Goal: Task Accomplishment & Management: Manage account settings

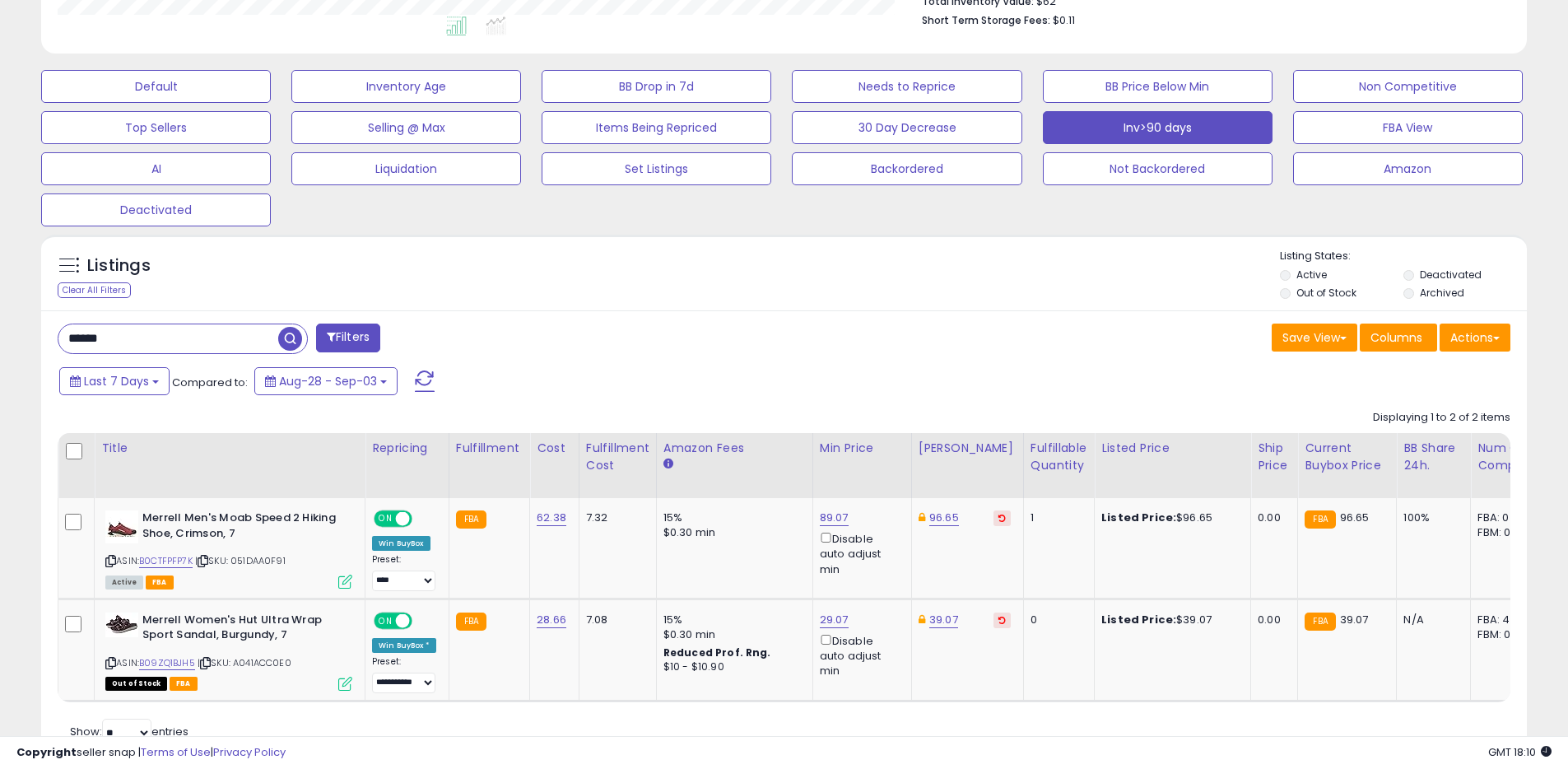
scroll to position [338, 862]
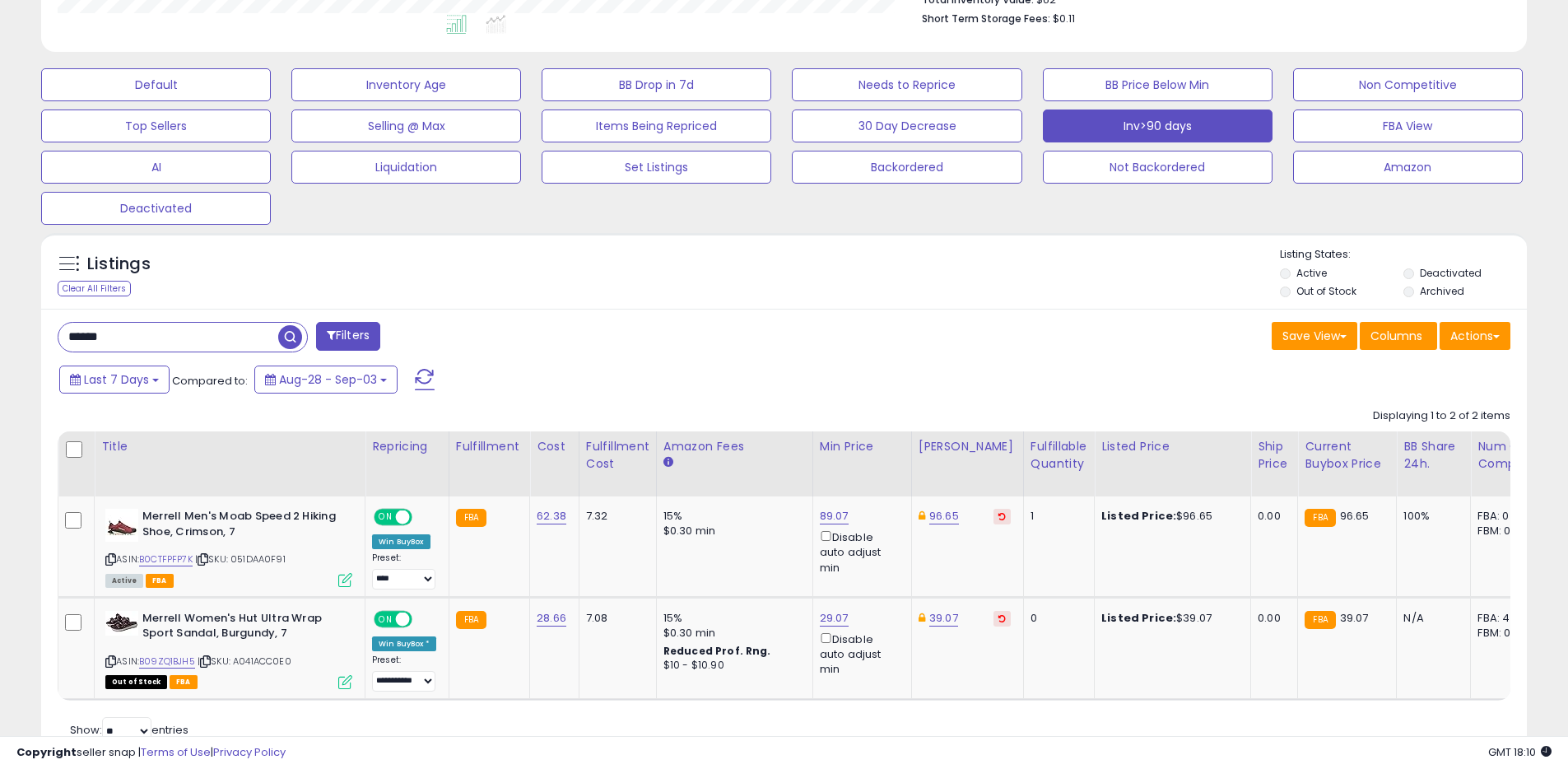
click at [224, 336] on input "******" at bounding box center [168, 337] width 220 height 29
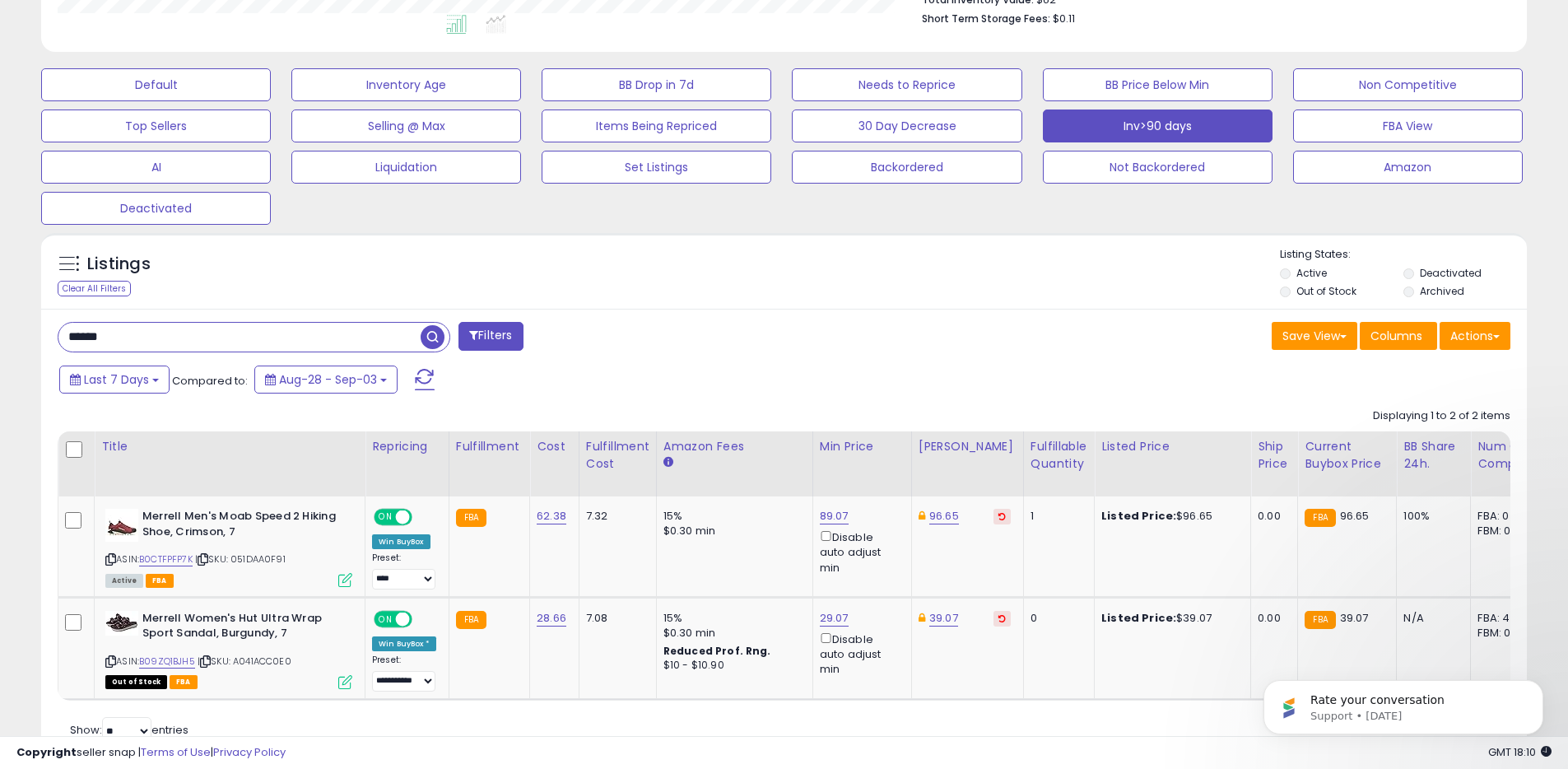
scroll to position [0, 0]
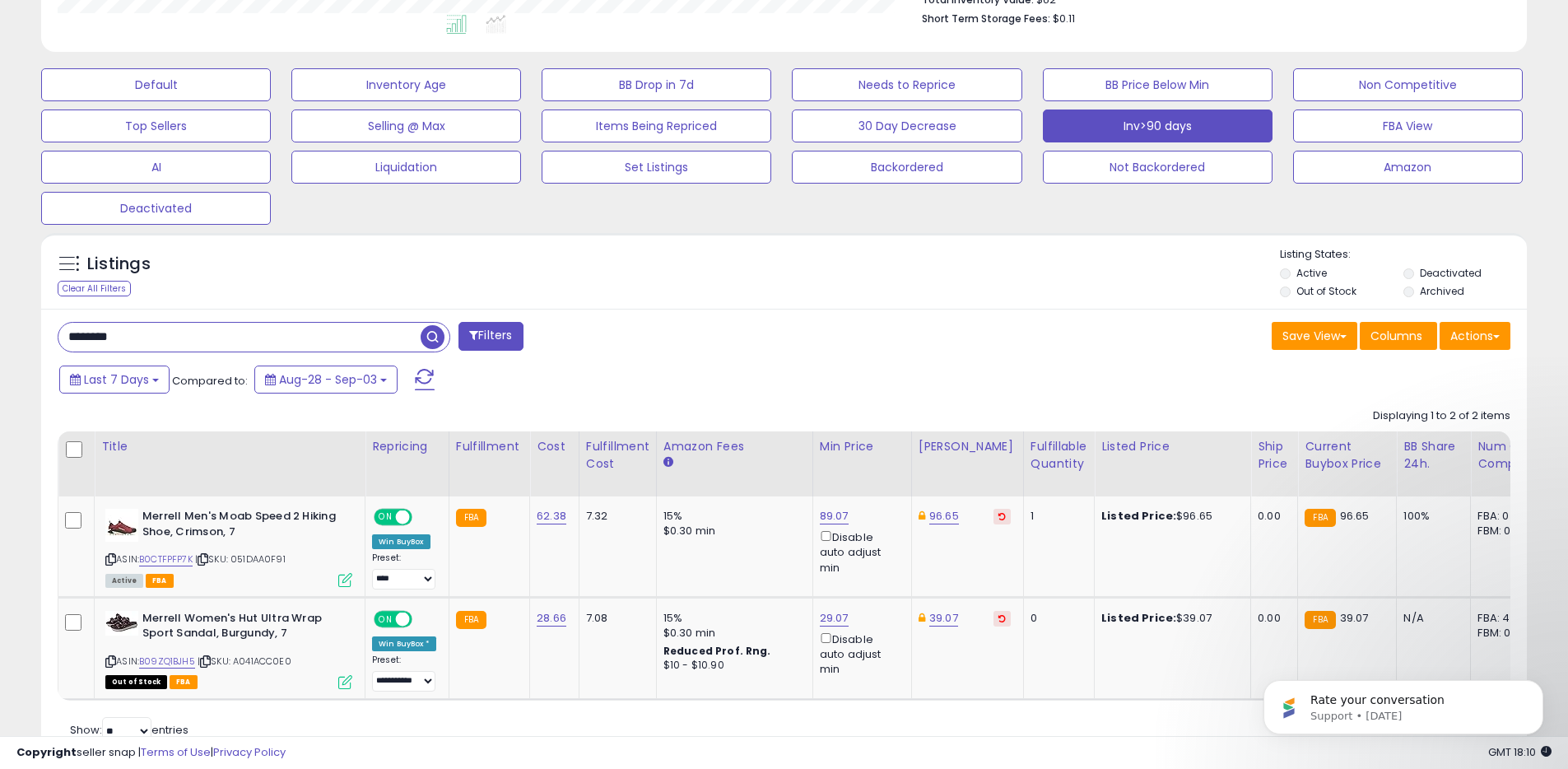
type input "********"
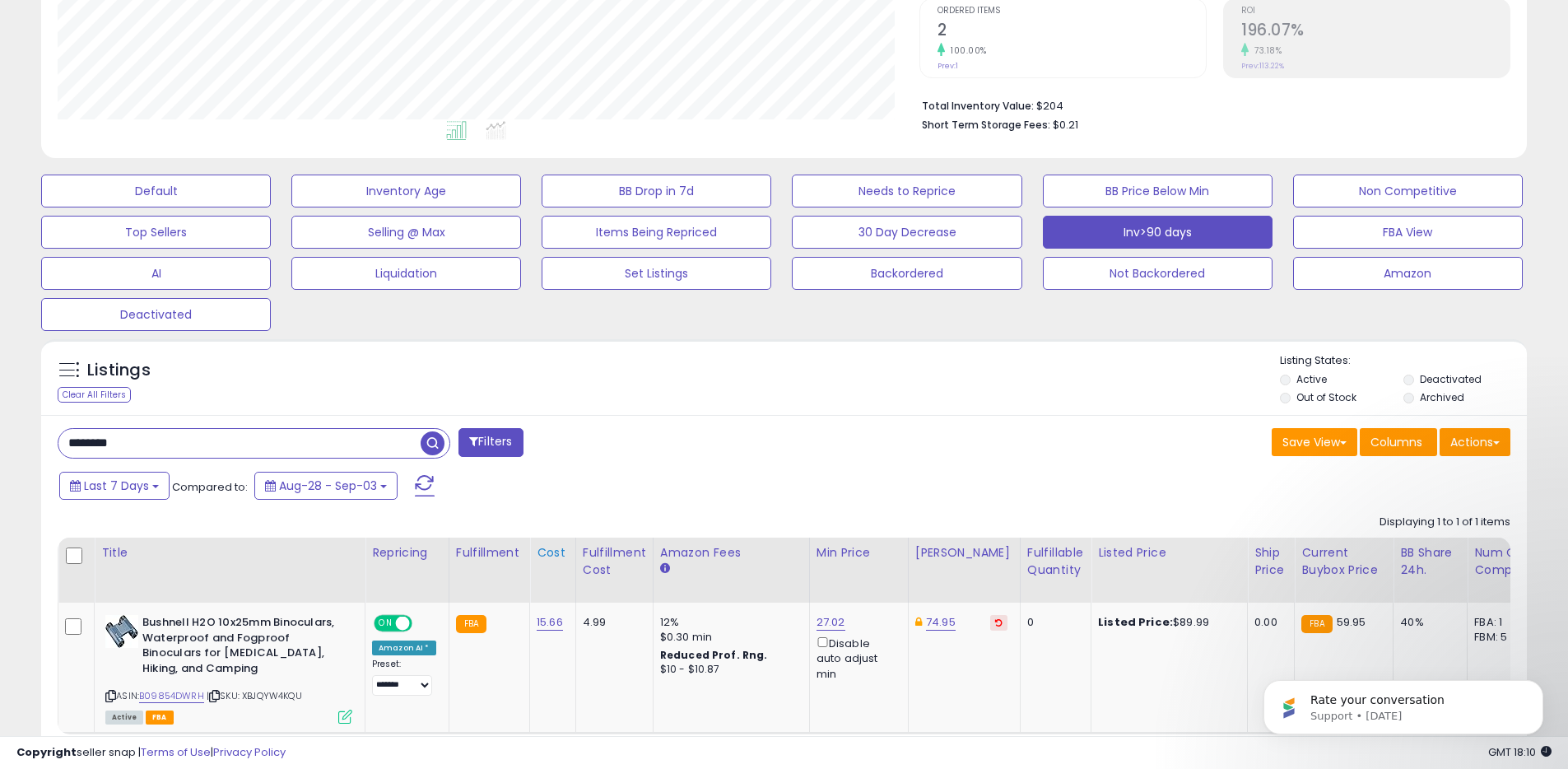
scroll to position [380, 0]
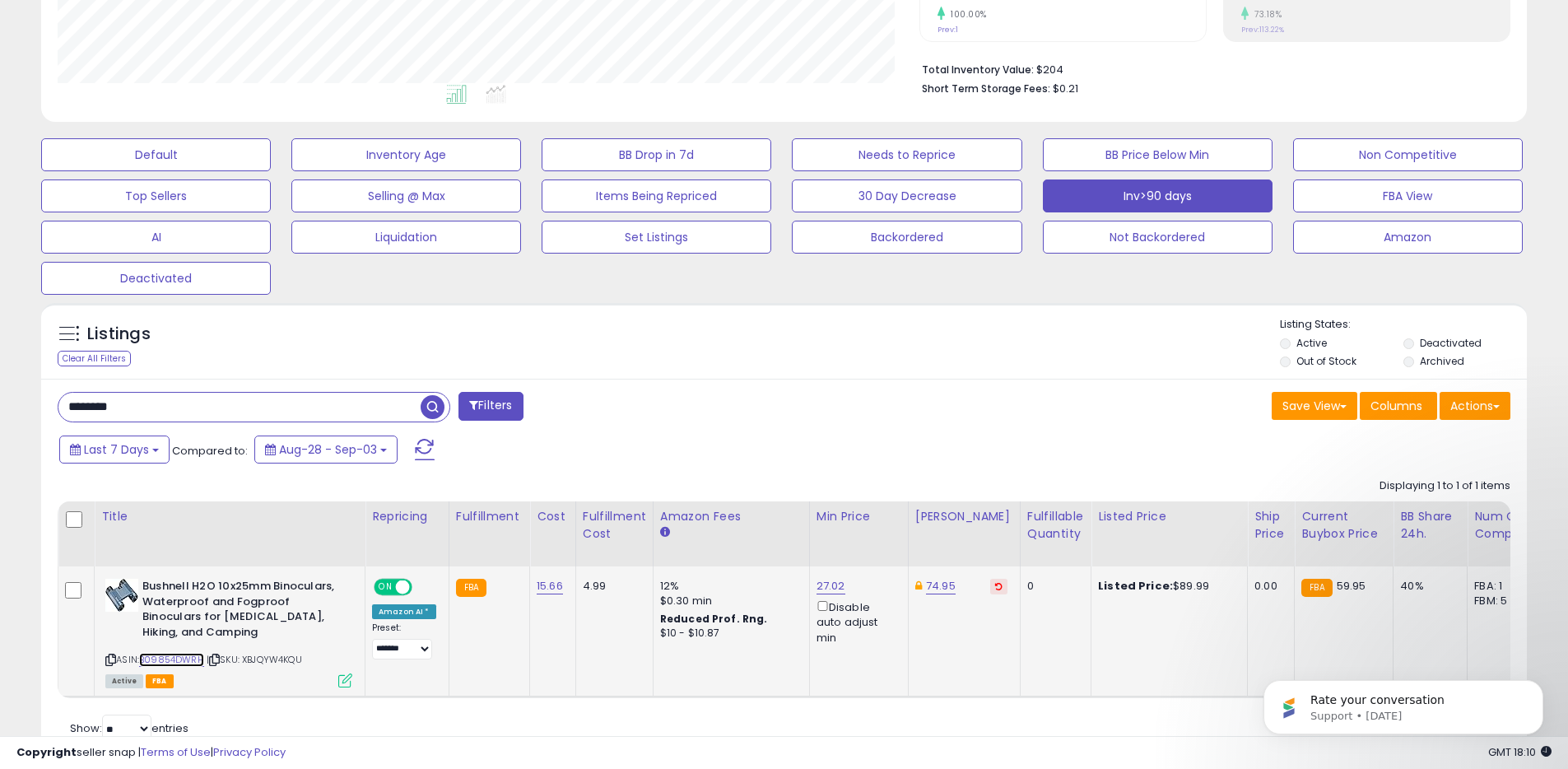
click at [169, 658] on link "B09854DWRH" at bounding box center [171, 660] width 65 height 14
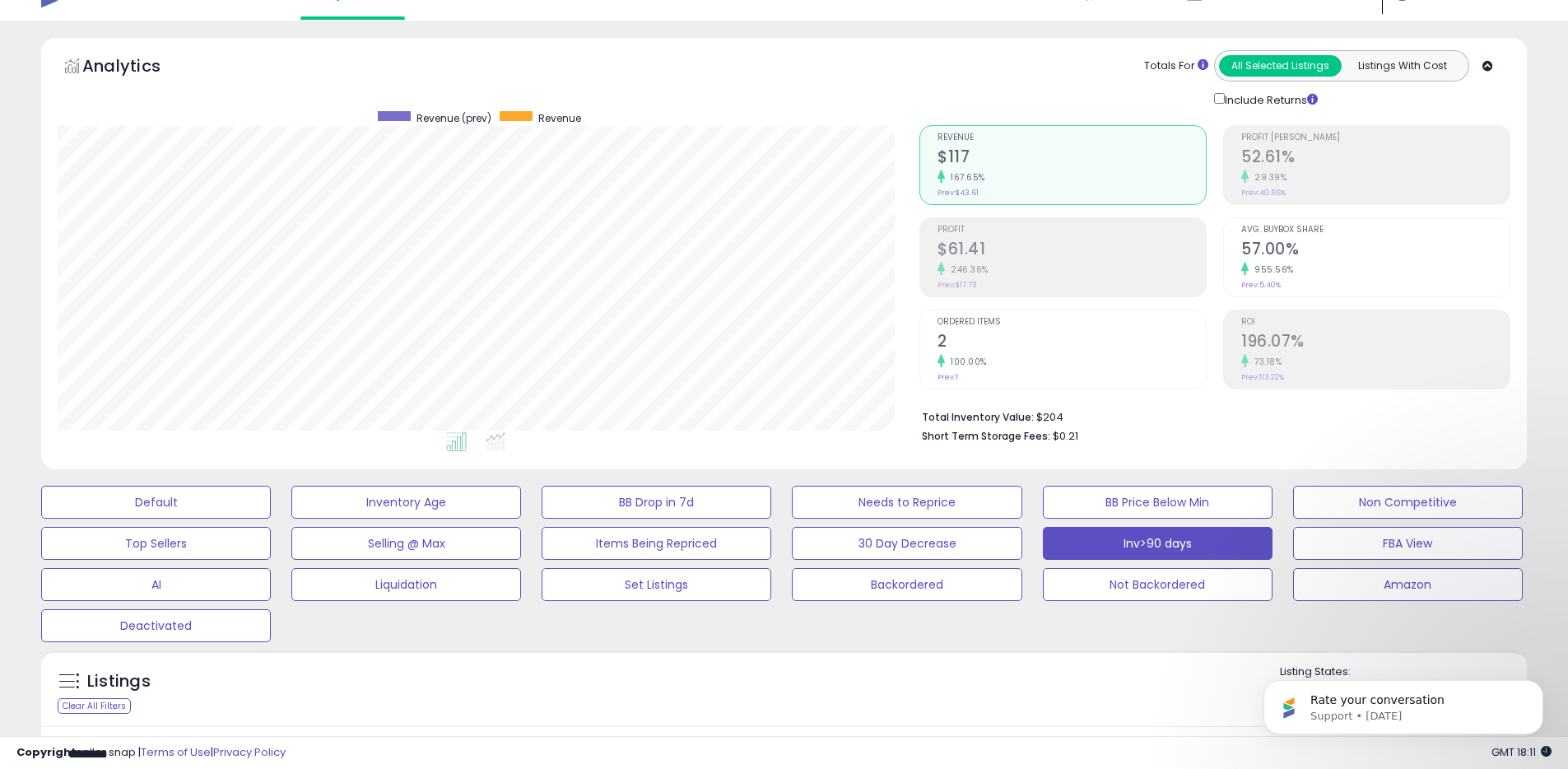
scroll to position [0, 0]
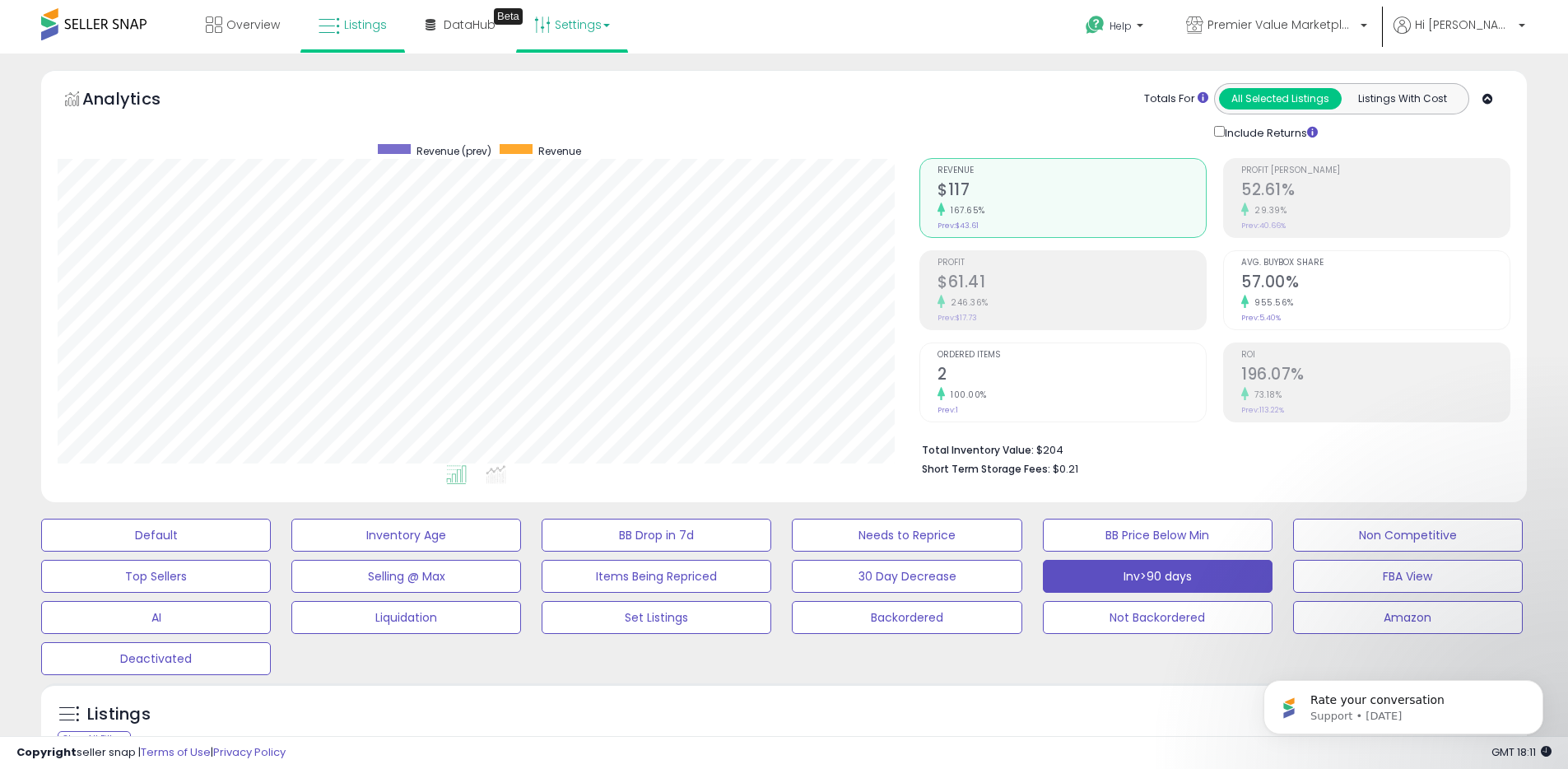
click at [566, 27] on link "Settings" at bounding box center [572, 25] width 100 height 49
click at [574, 83] on link "Store settings" at bounding box center [574, 83] width 74 height 15
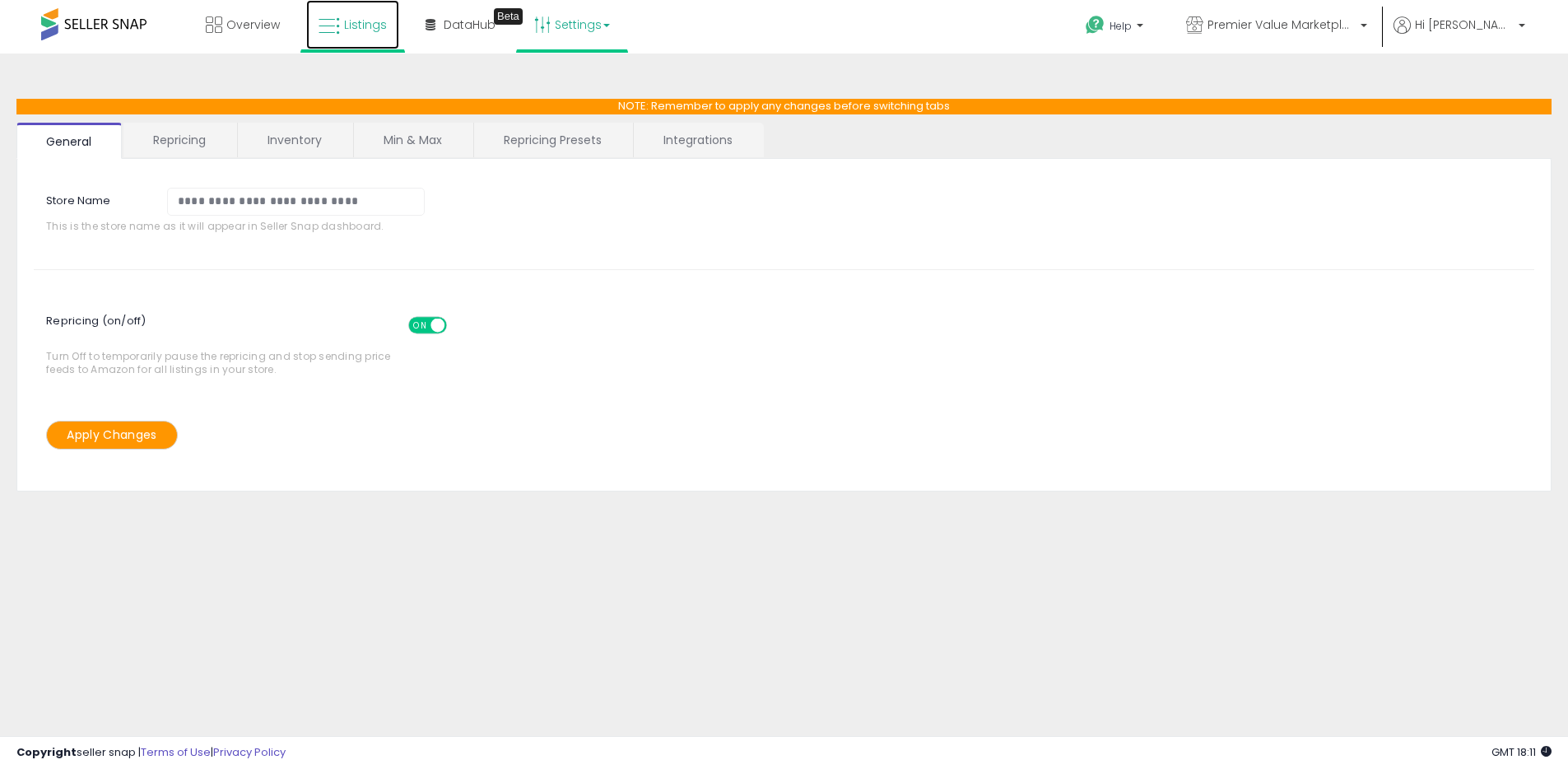
click at [356, 25] on span "Listings" at bounding box center [365, 24] width 42 height 16
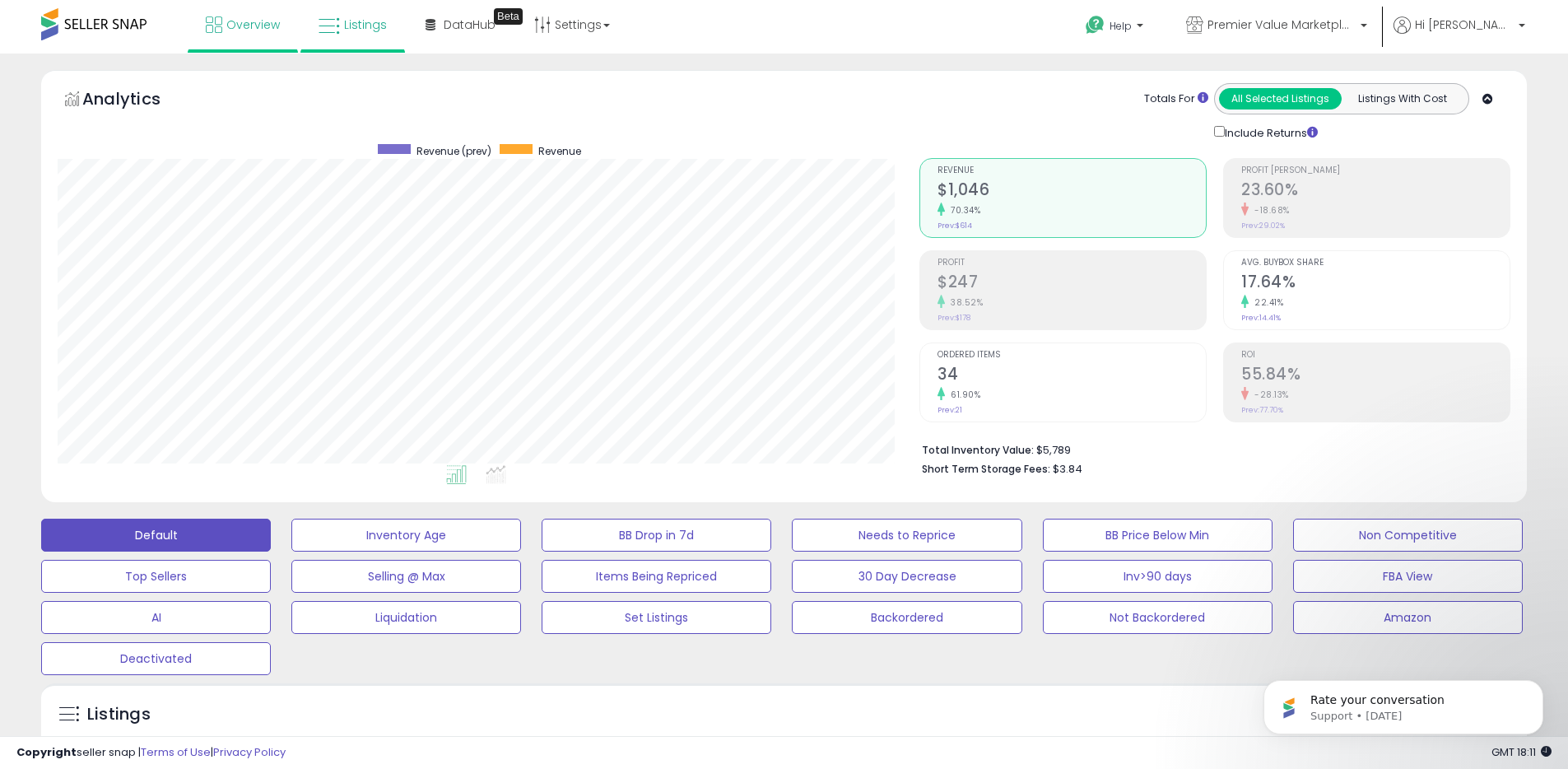
scroll to position [338, 862]
click at [259, 36] on link "Overview" at bounding box center [243, 25] width 98 height 49
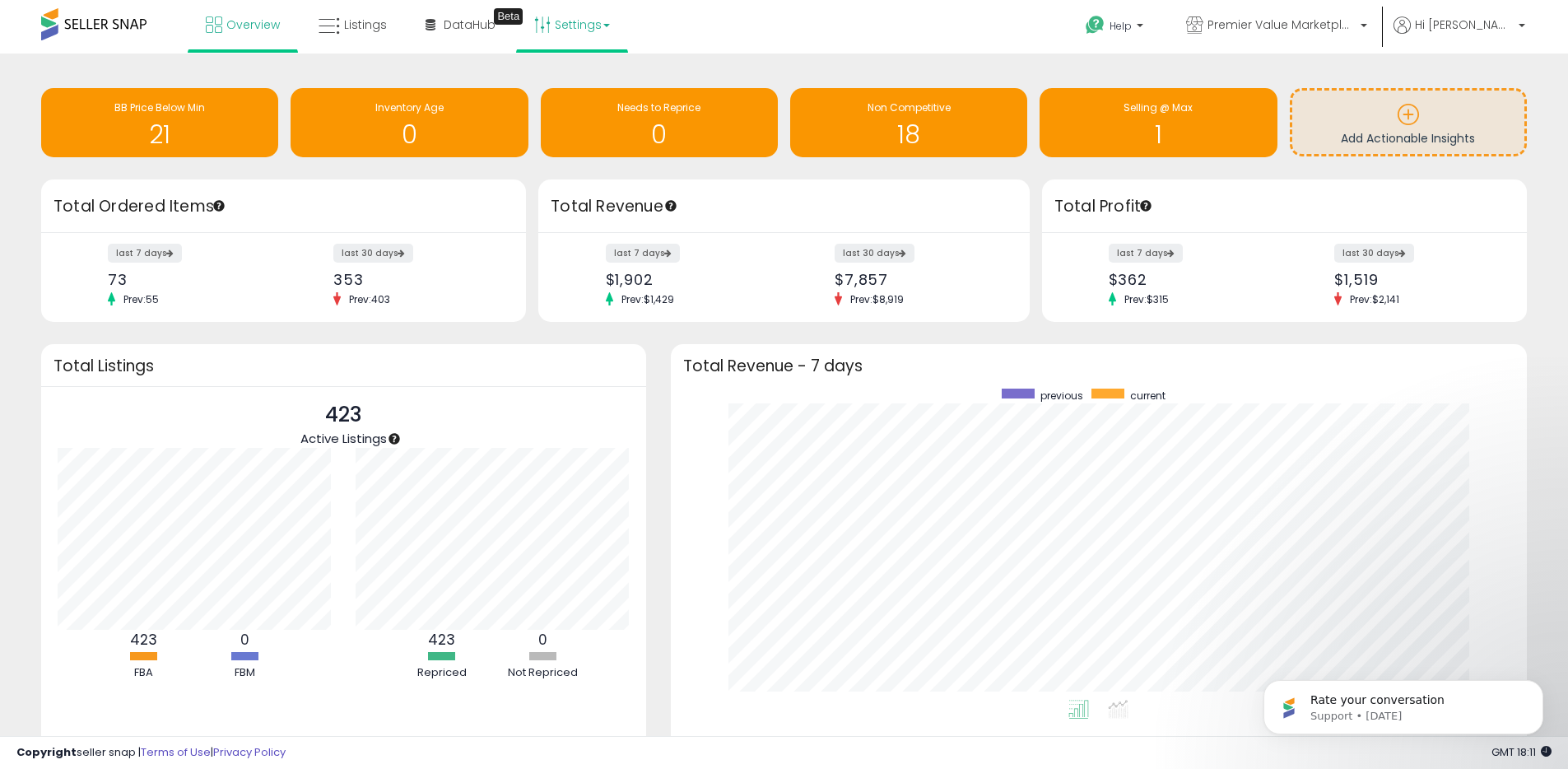
click at [575, 28] on link "Settings" at bounding box center [572, 25] width 100 height 49
click at [580, 85] on link "Store settings" at bounding box center [574, 83] width 74 height 15
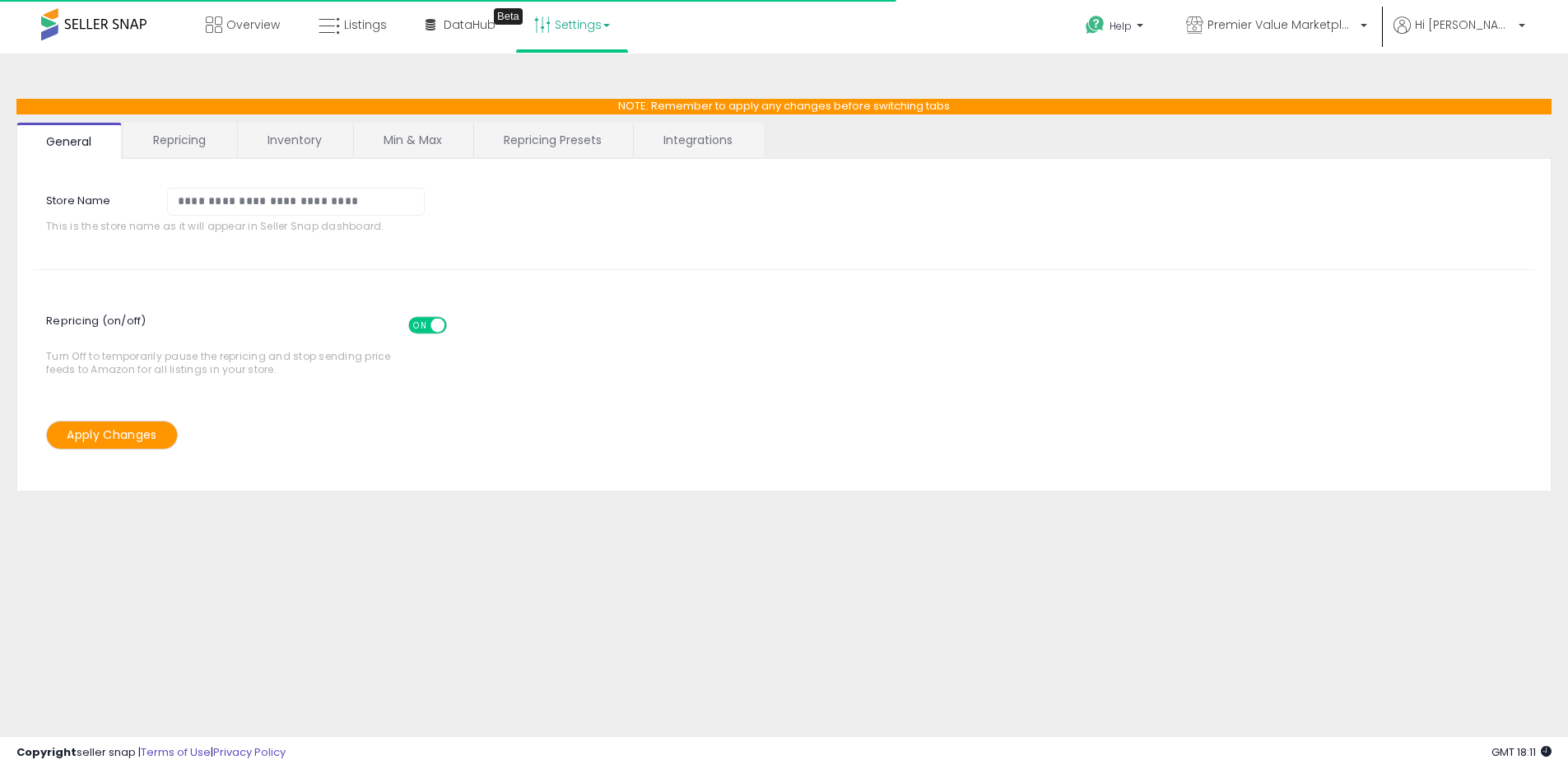
click at [410, 132] on link "Min & Max" at bounding box center [412, 140] width 118 height 35
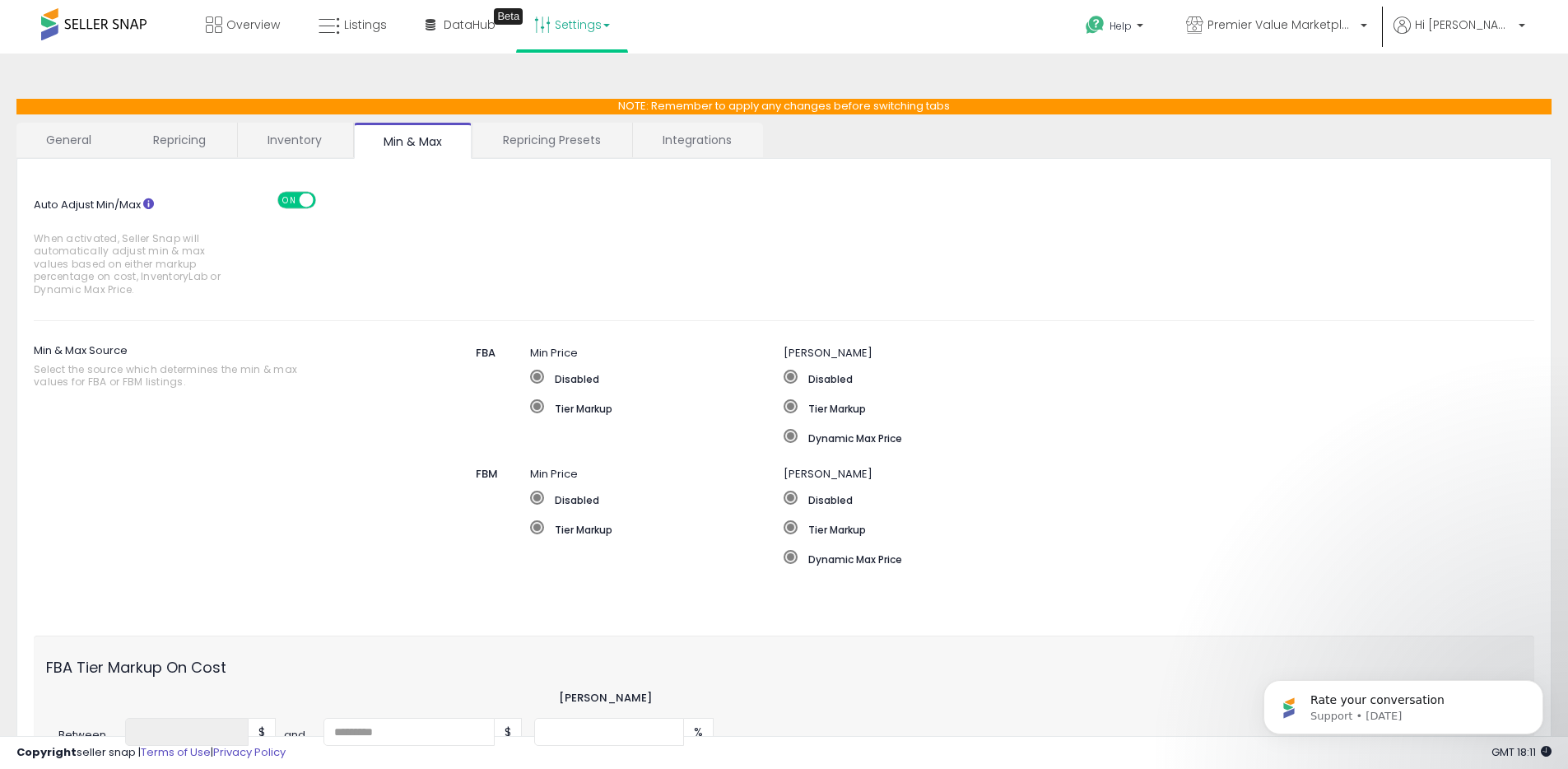
click at [311, 139] on link "Inventory" at bounding box center [294, 140] width 114 height 35
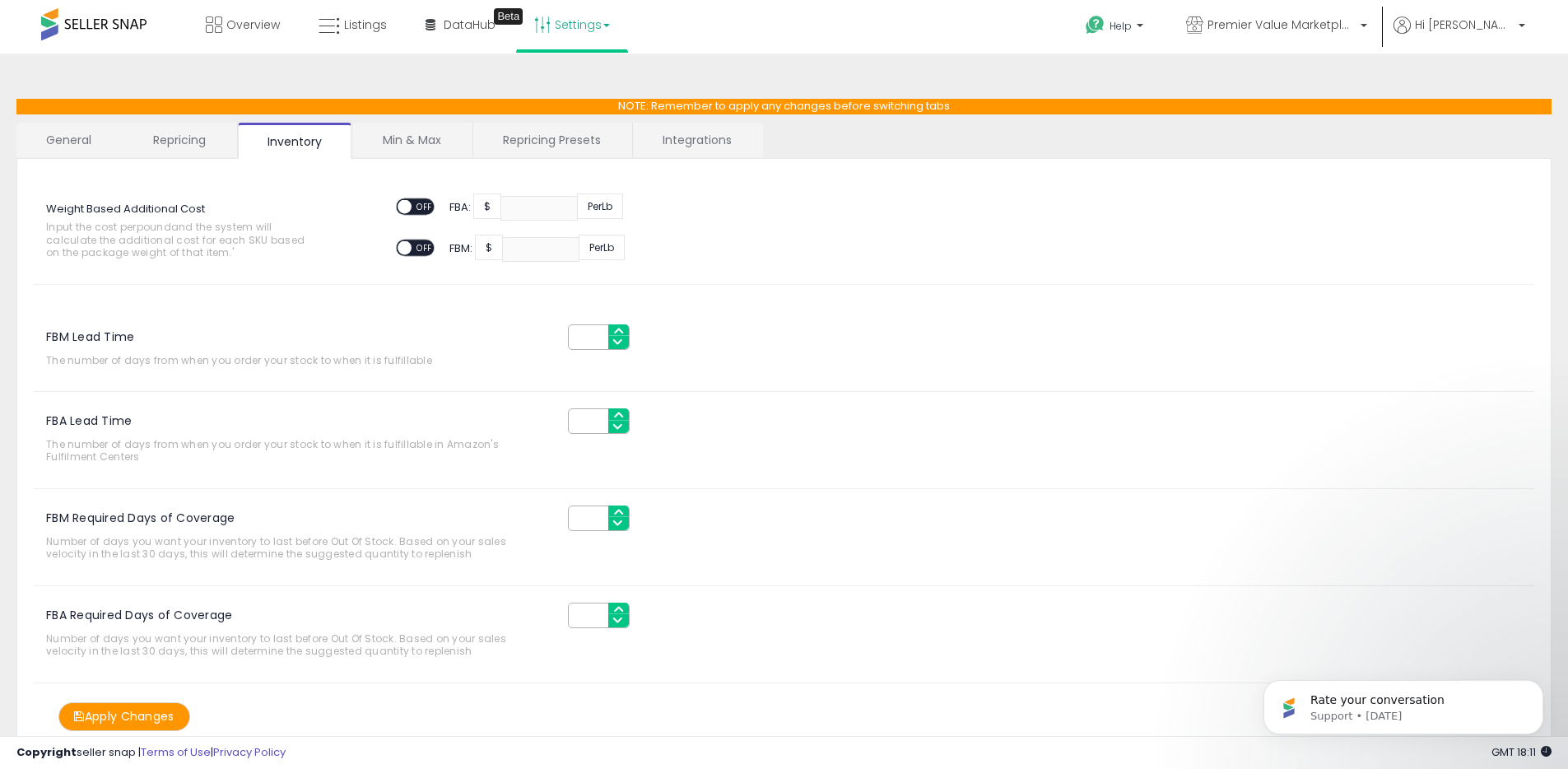
click at [188, 140] on link "Repricing" at bounding box center [179, 140] width 112 height 35
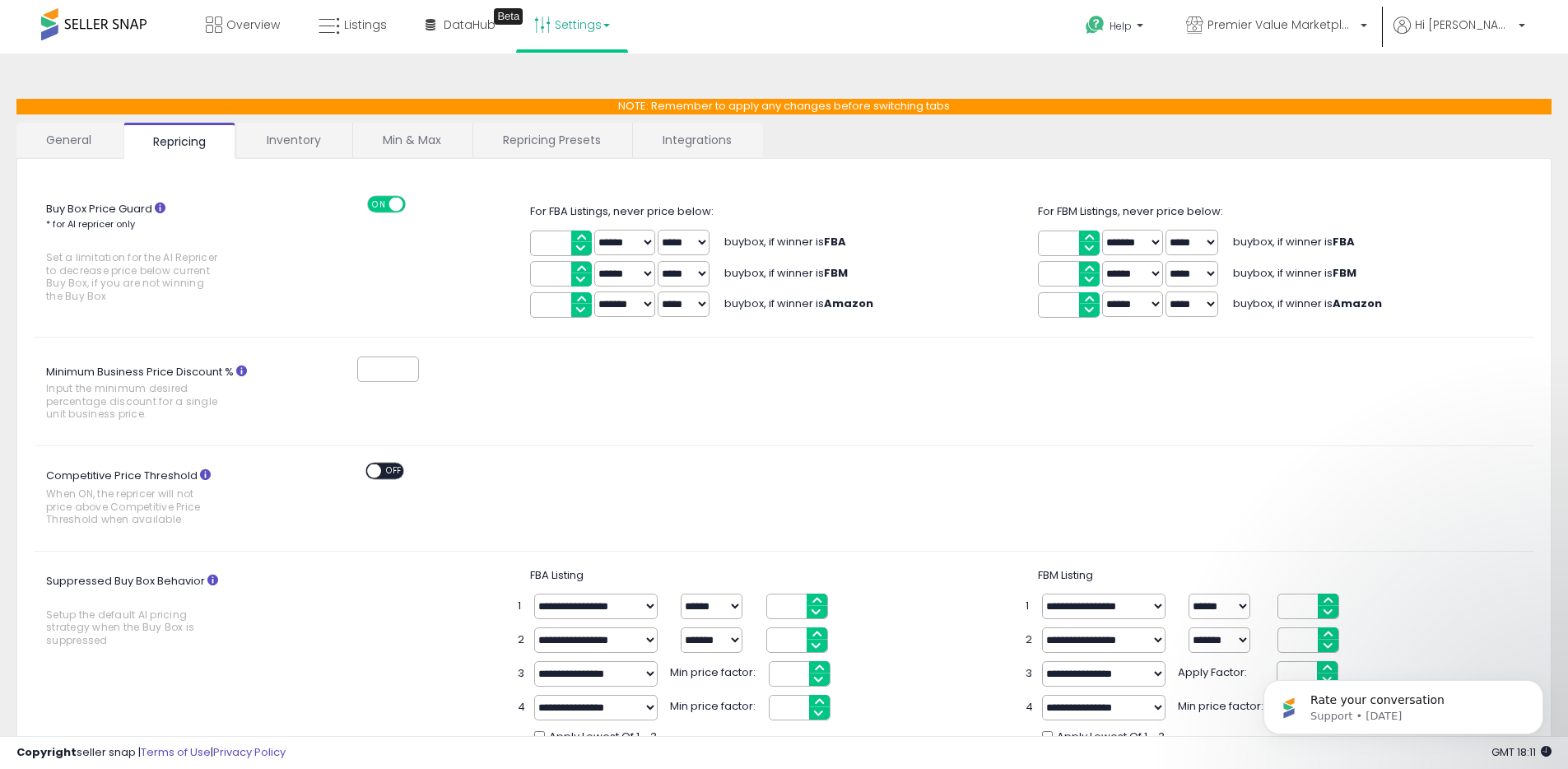
click at [679, 138] on link "Integrations" at bounding box center [697, 140] width 128 height 35
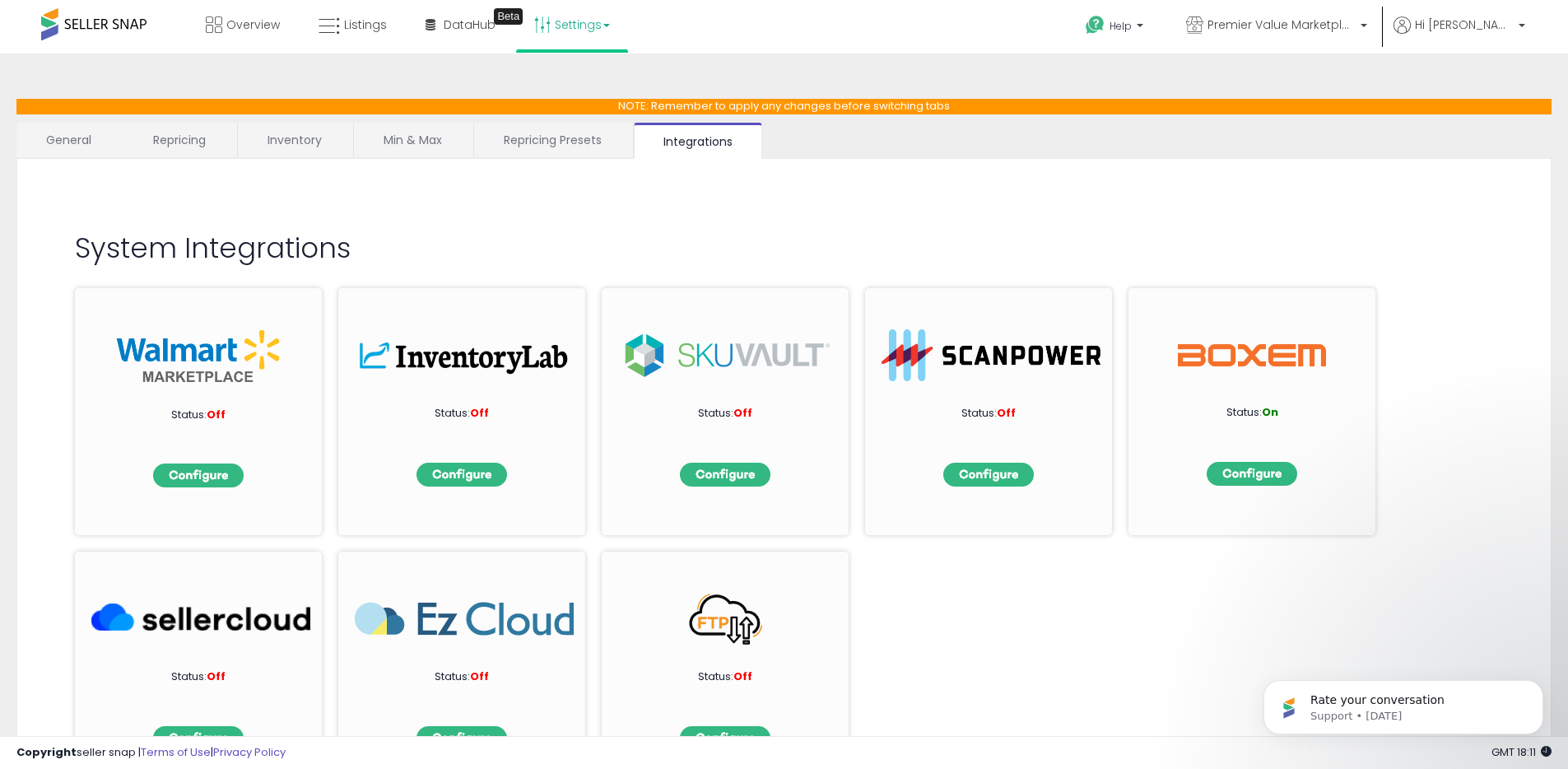
click at [559, 140] on link "Repricing Presets" at bounding box center [552, 140] width 157 height 35
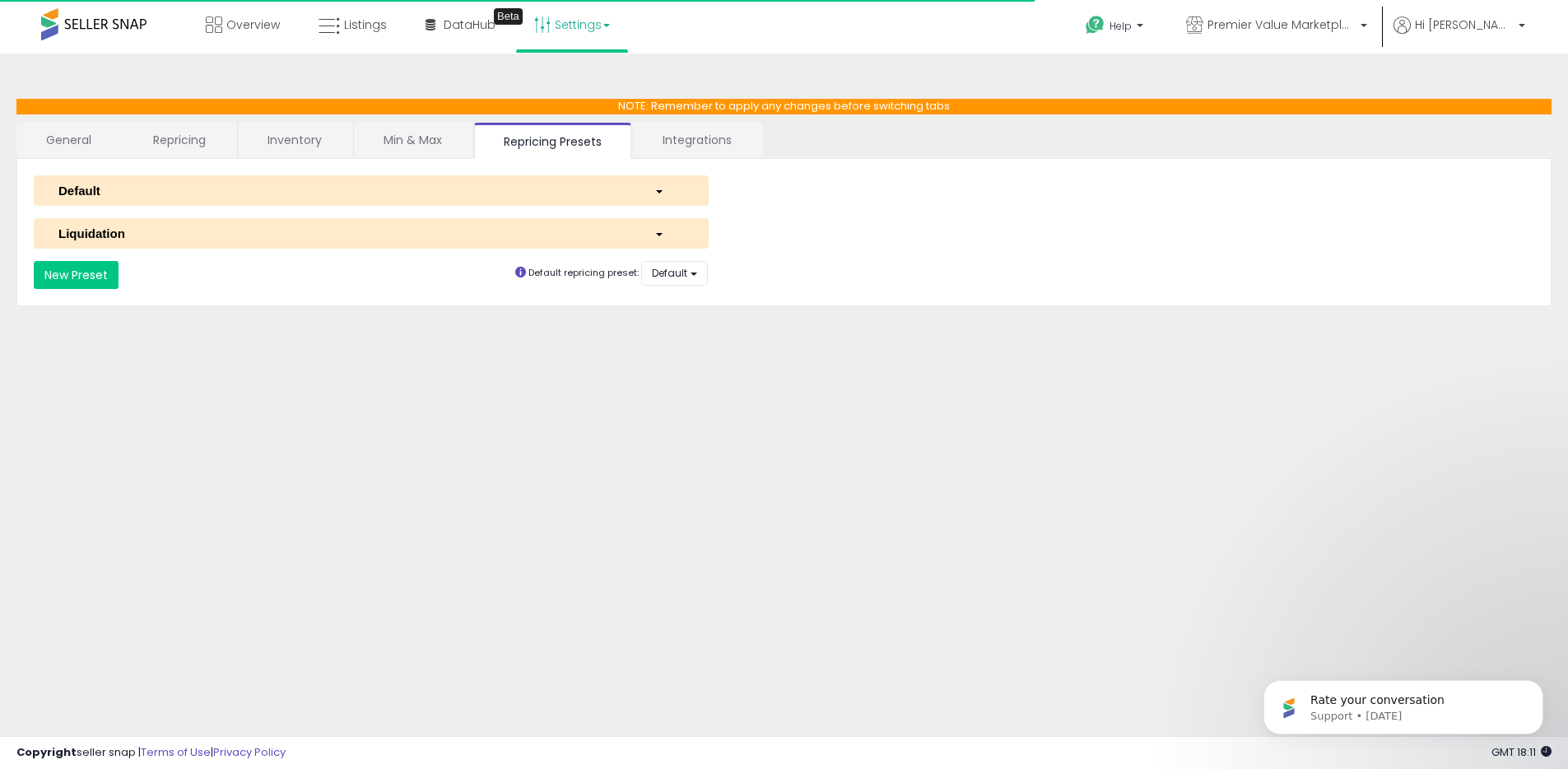
click at [669, 189] on div "button" at bounding box center [669, 190] width 54 height 17
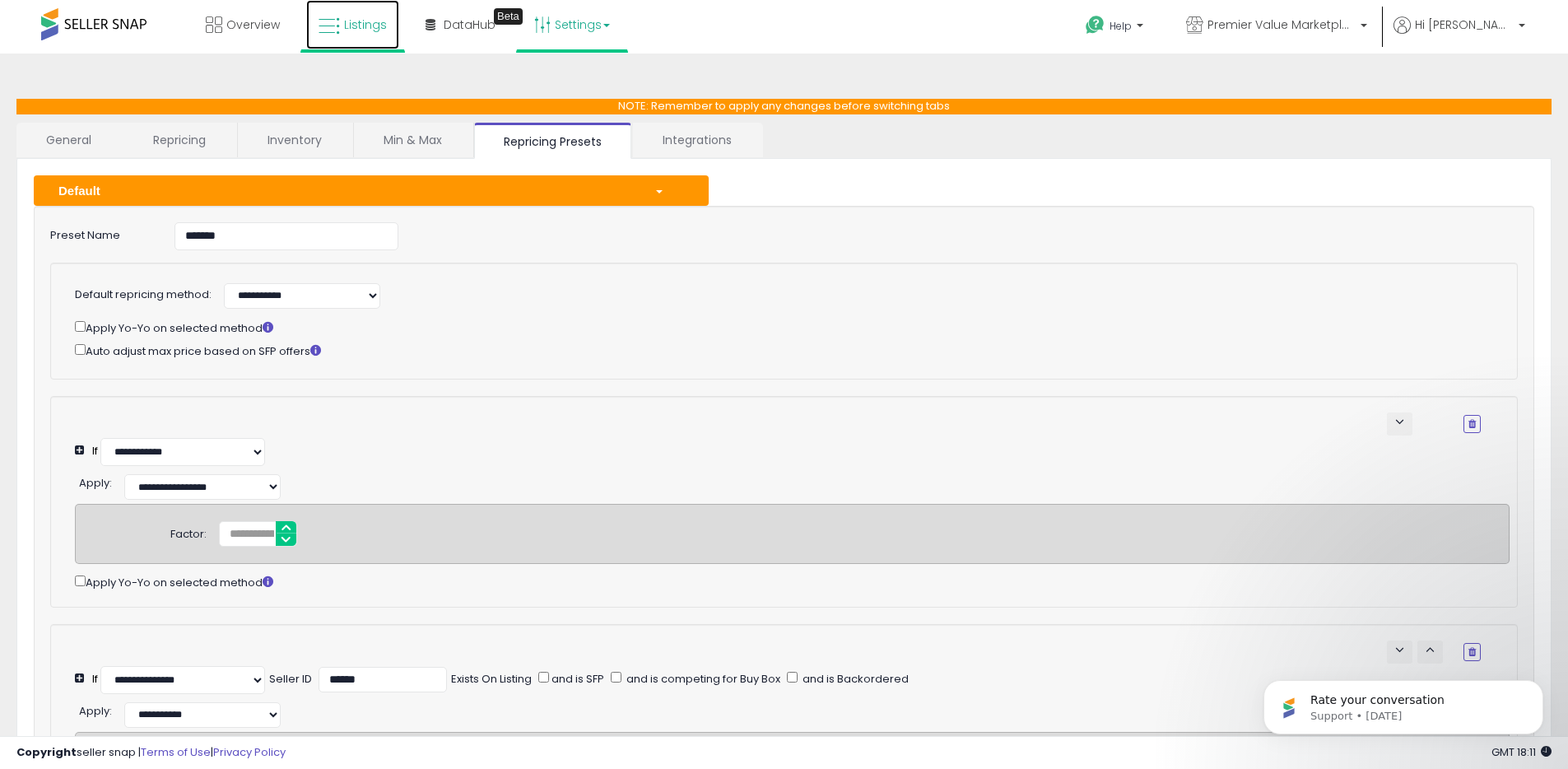
click at [346, 25] on span "Listings" at bounding box center [365, 24] width 42 height 16
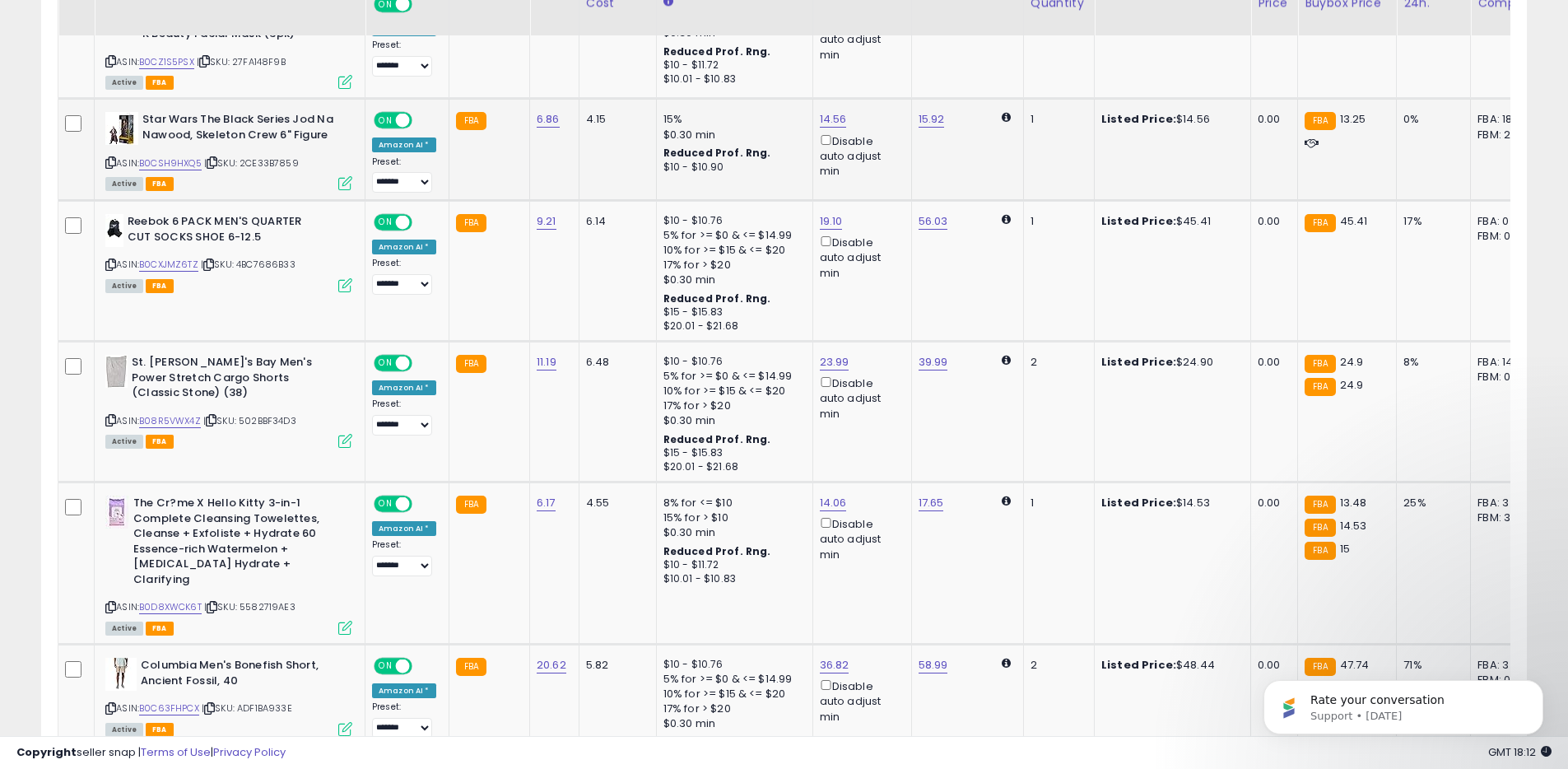
scroll to position [1188, 0]
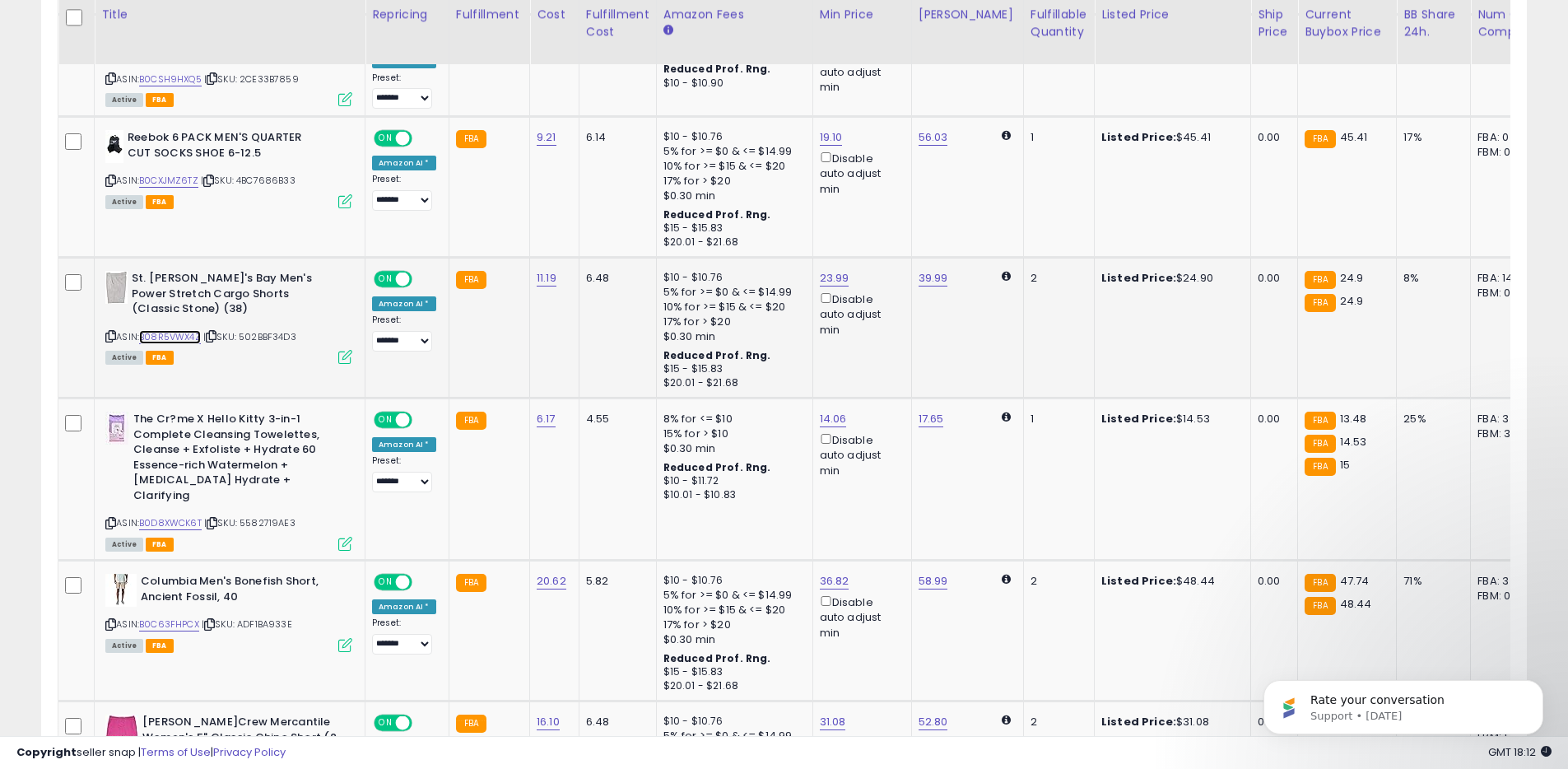
click at [176, 330] on link "B08R5VWX4Z" at bounding box center [170, 337] width 62 height 14
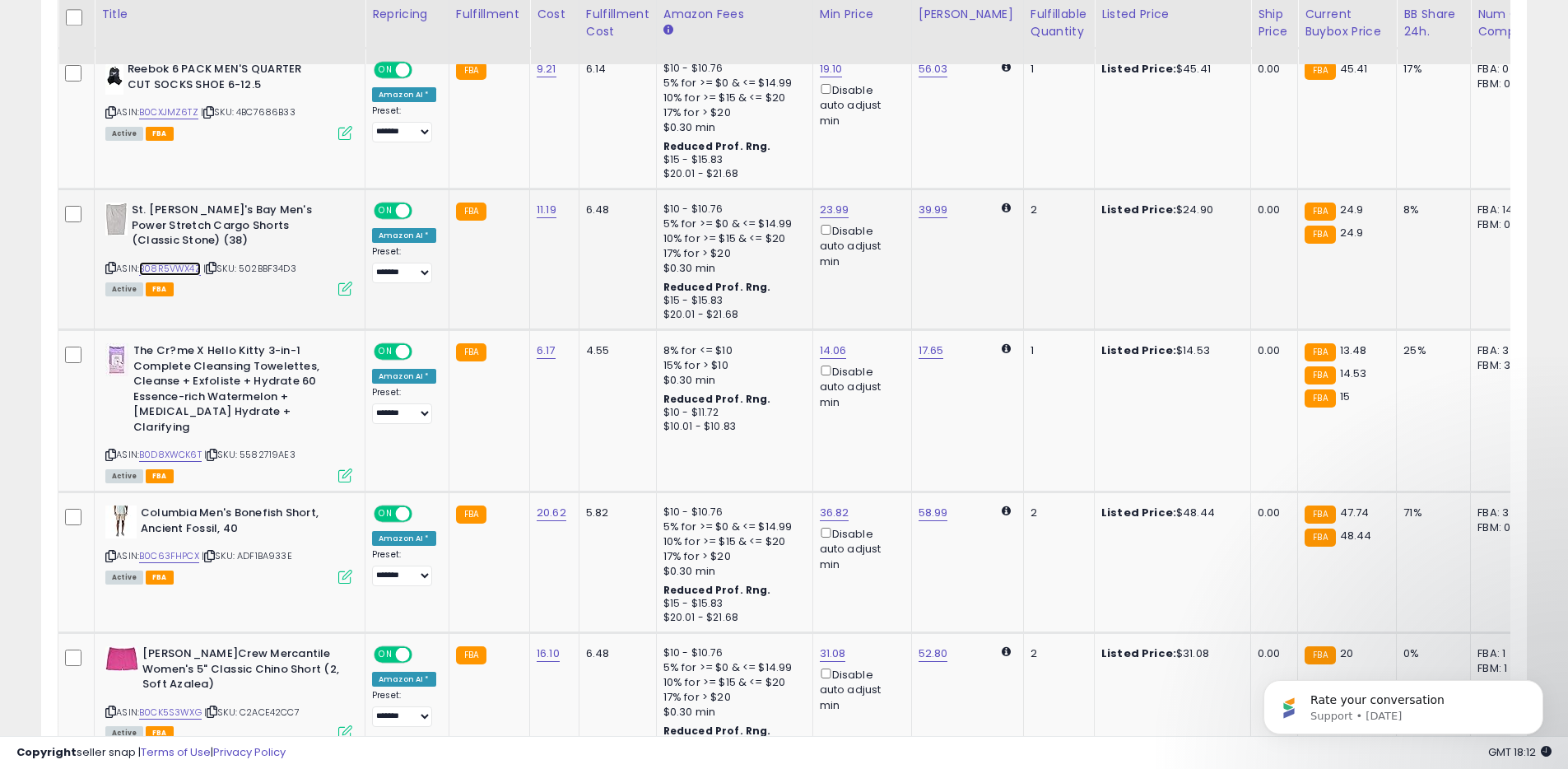
scroll to position [1286, 0]
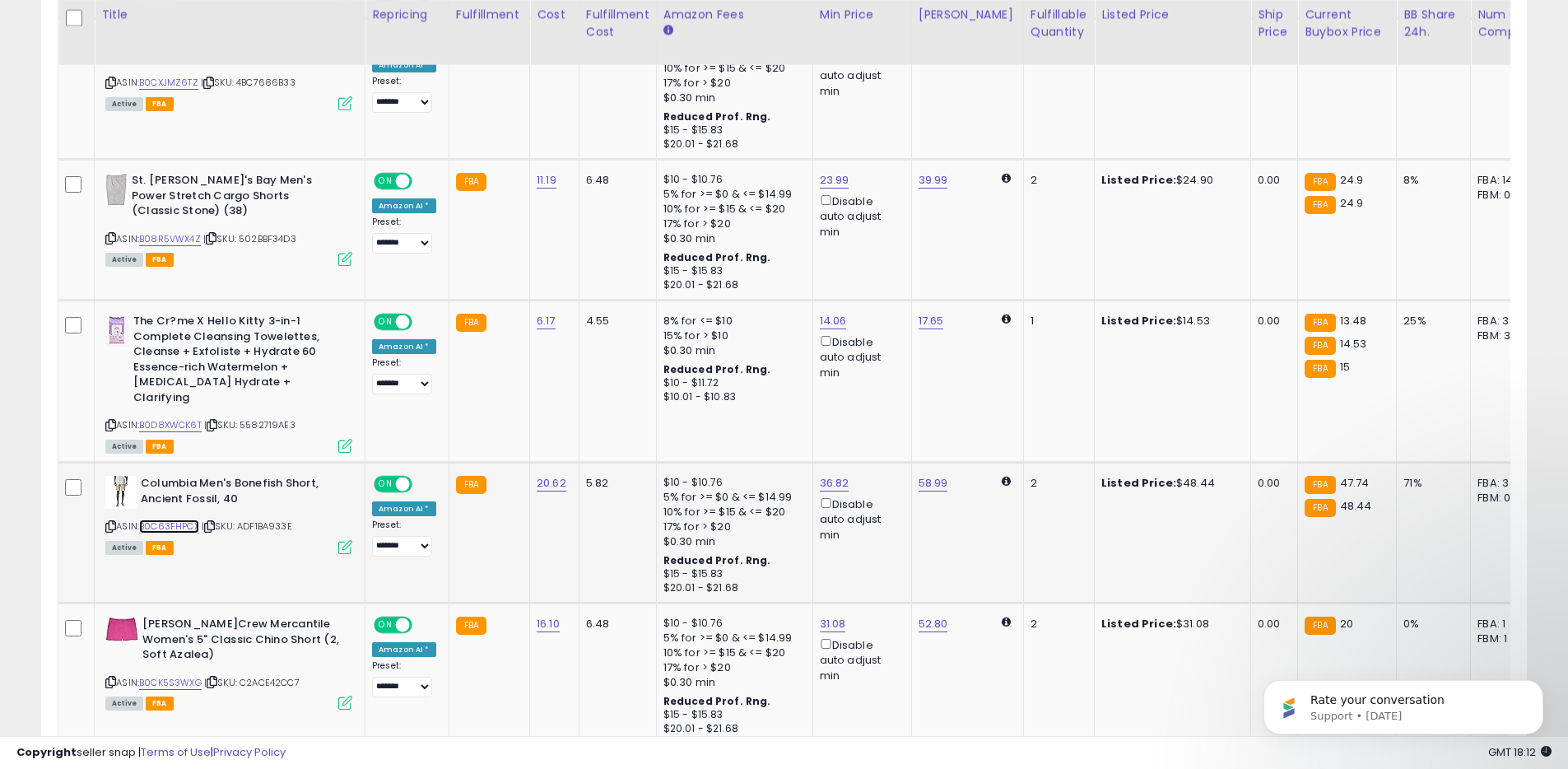
click at [174, 519] on link "B0C63FHPCX" at bounding box center [169, 526] width 60 height 14
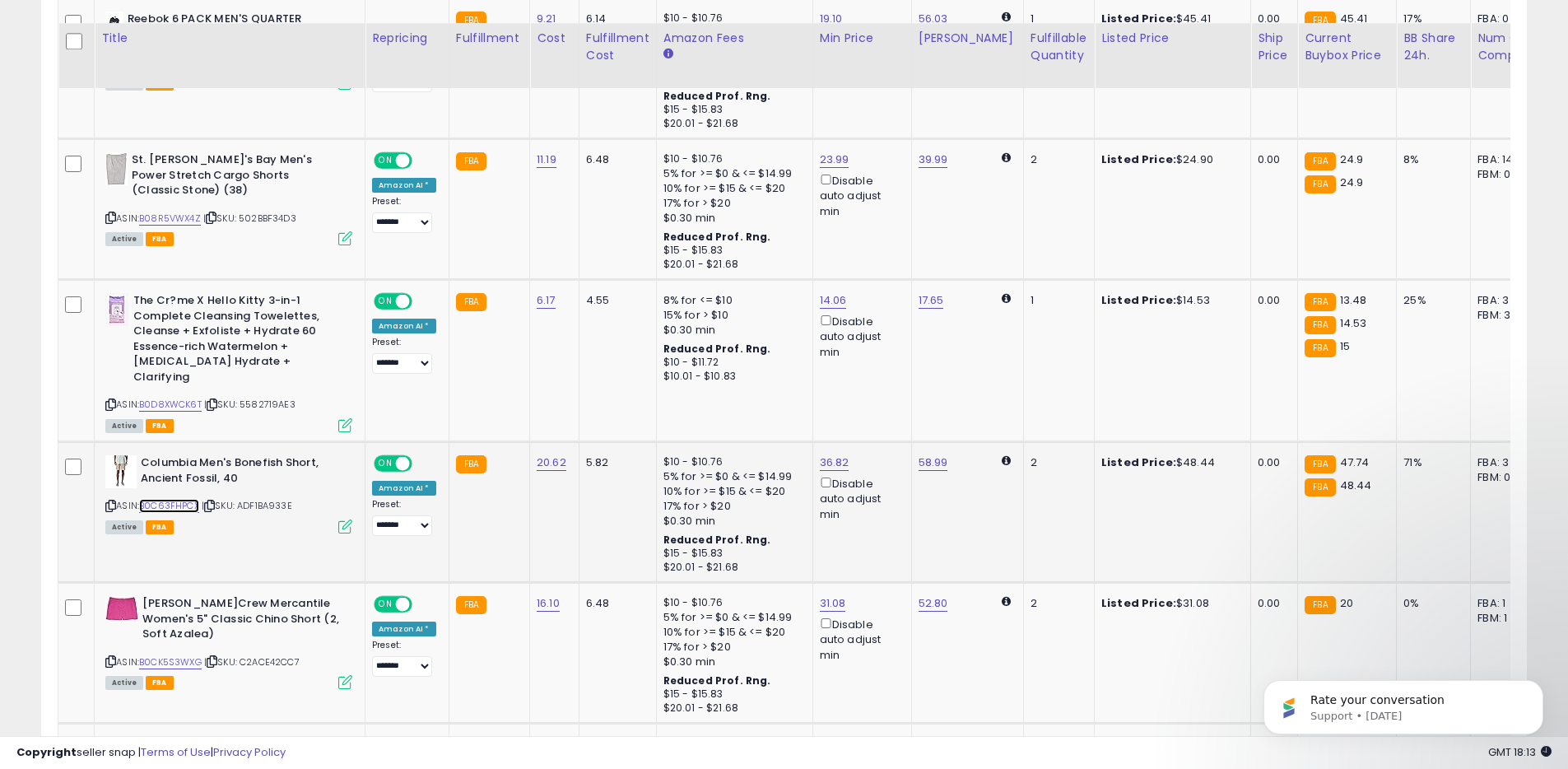
scroll to position [1385, 0]
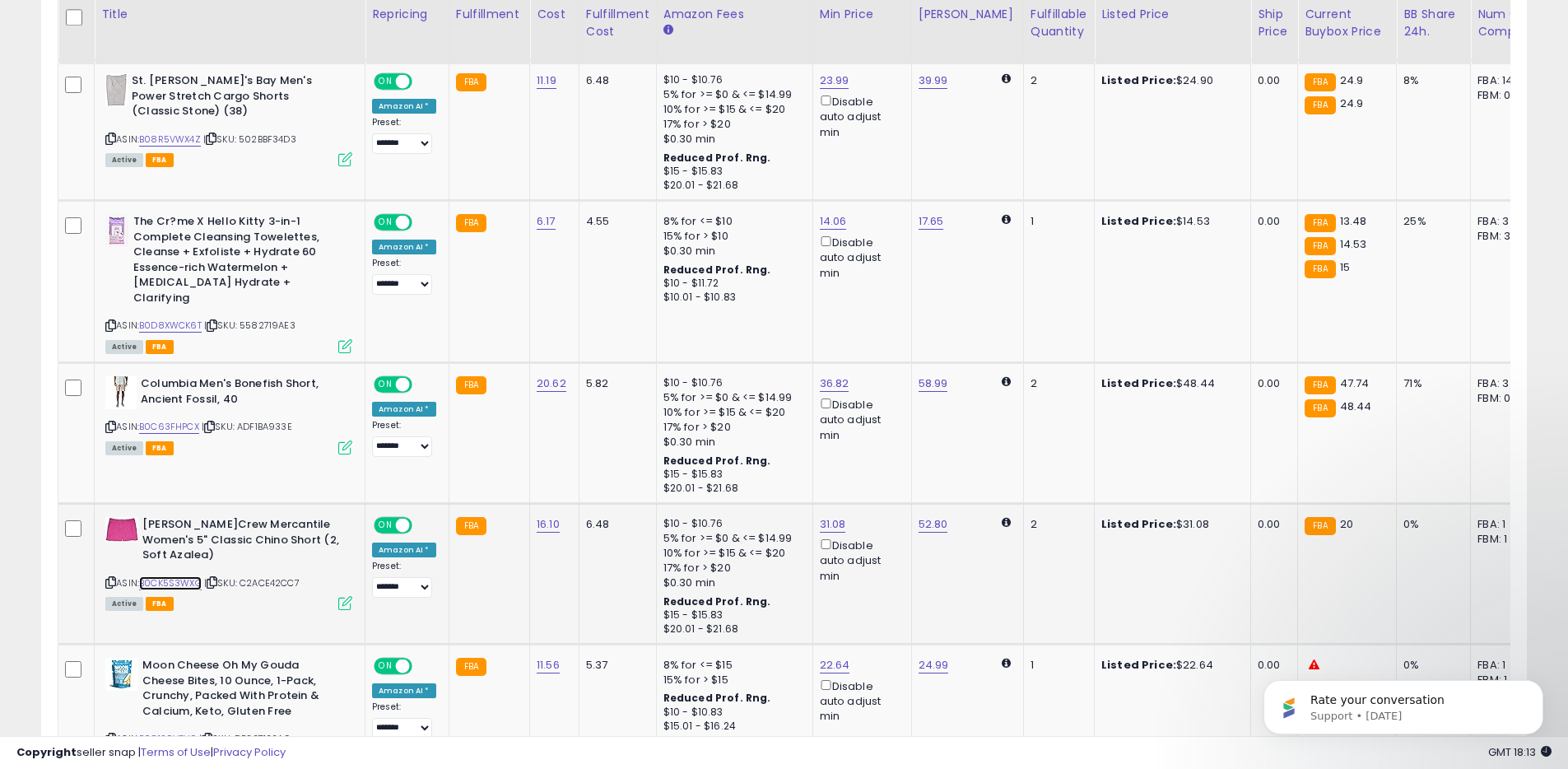
click at [173, 576] on link "B0CK5S3WXG" at bounding box center [171, 583] width 63 height 14
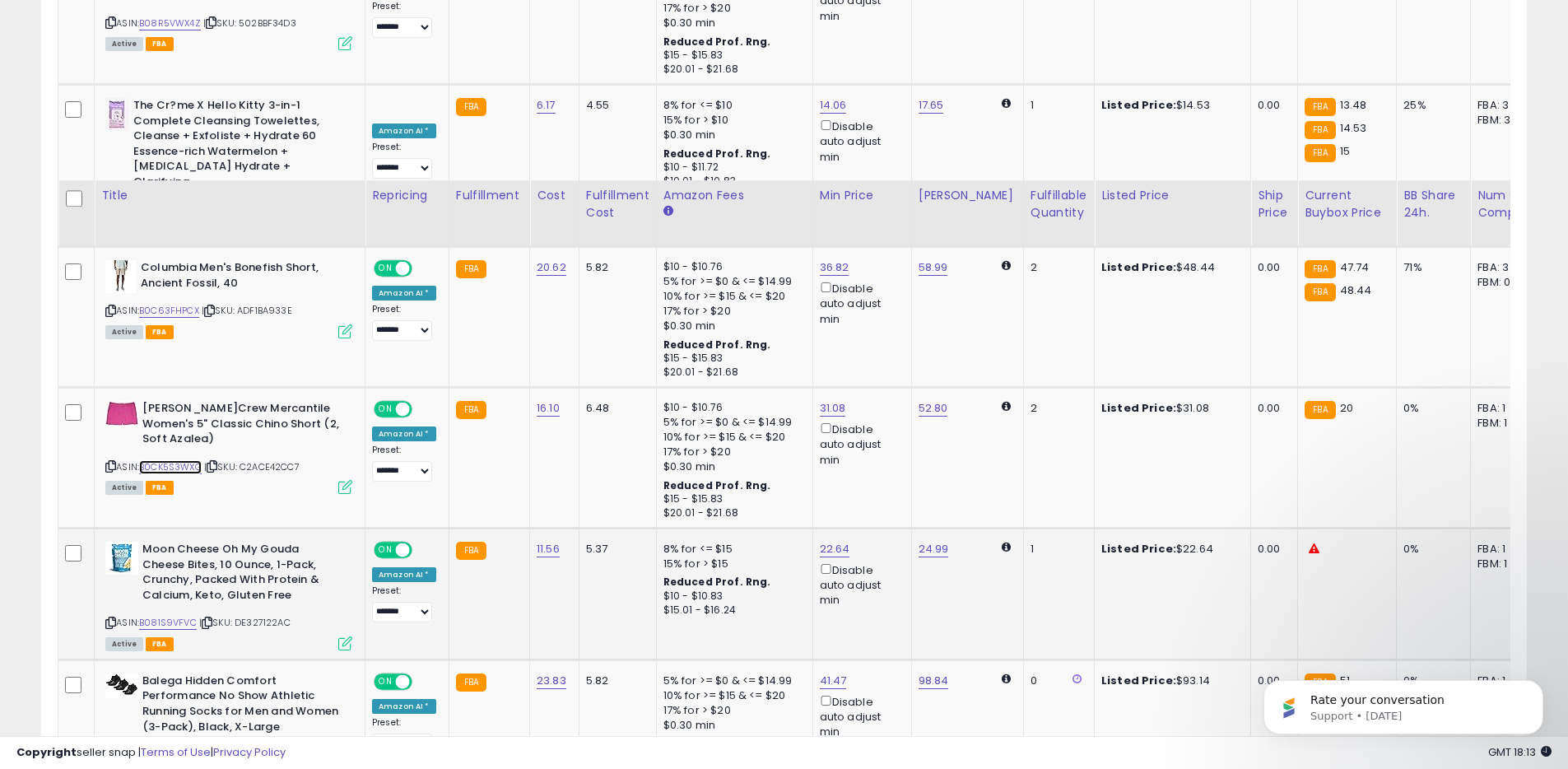
scroll to position [1683, 0]
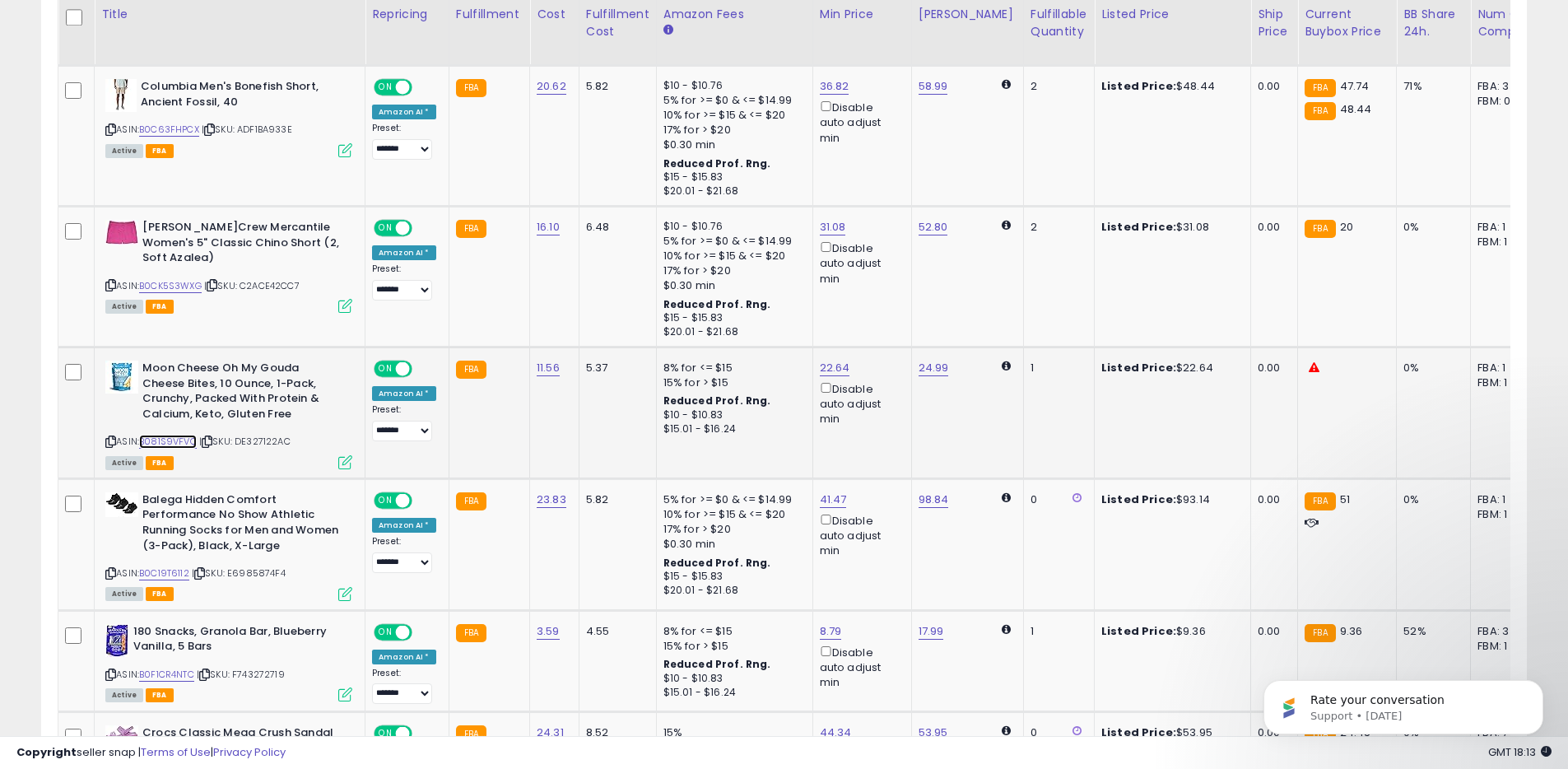
click at [166, 435] on link "B081S9VFVC" at bounding box center [168, 441] width 58 height 14
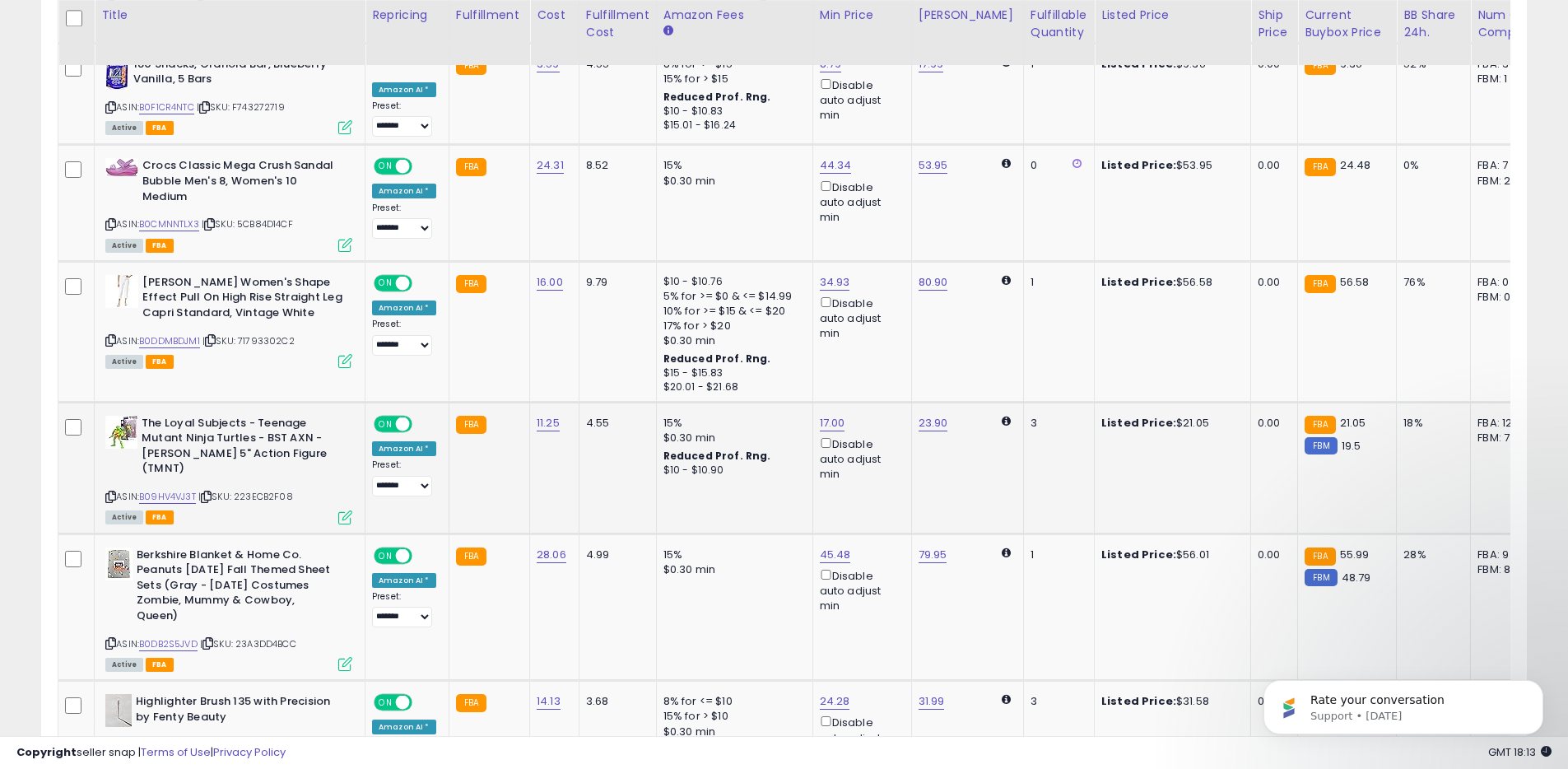
scroll to position [2251, 0]
click at [176, 637] on link "B0DB2S5JVD" at bounding box center [168, 643] width 59 height 14
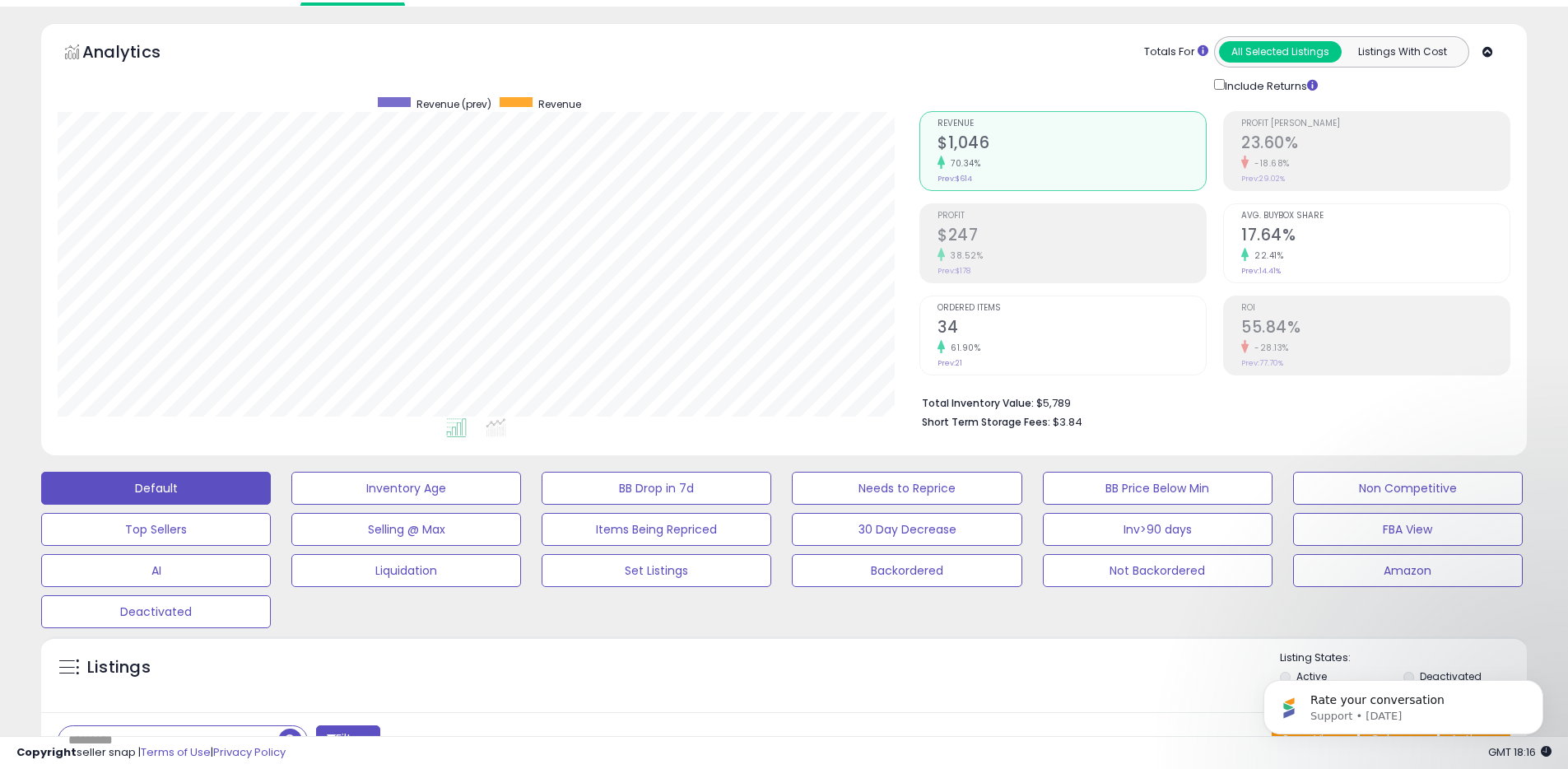
scroll to position [382, 0]
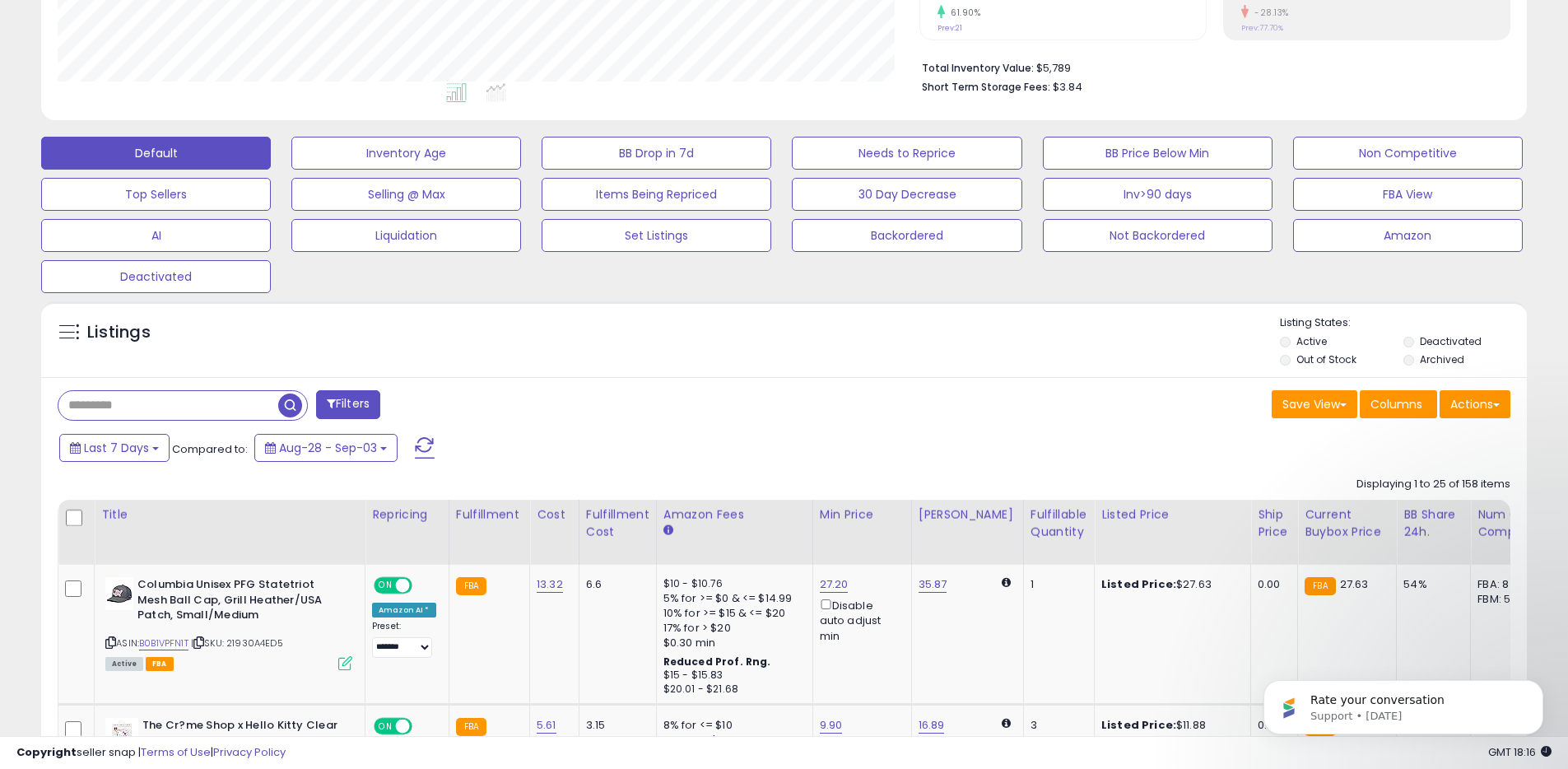
click at [185, 404] on input "text" at bounding box center [168, 406] width 220 height 29
paste input "**********"
type input "**********"
click at [431, 407] on span "button" at bounding box center [433, 406] width 24 height 24
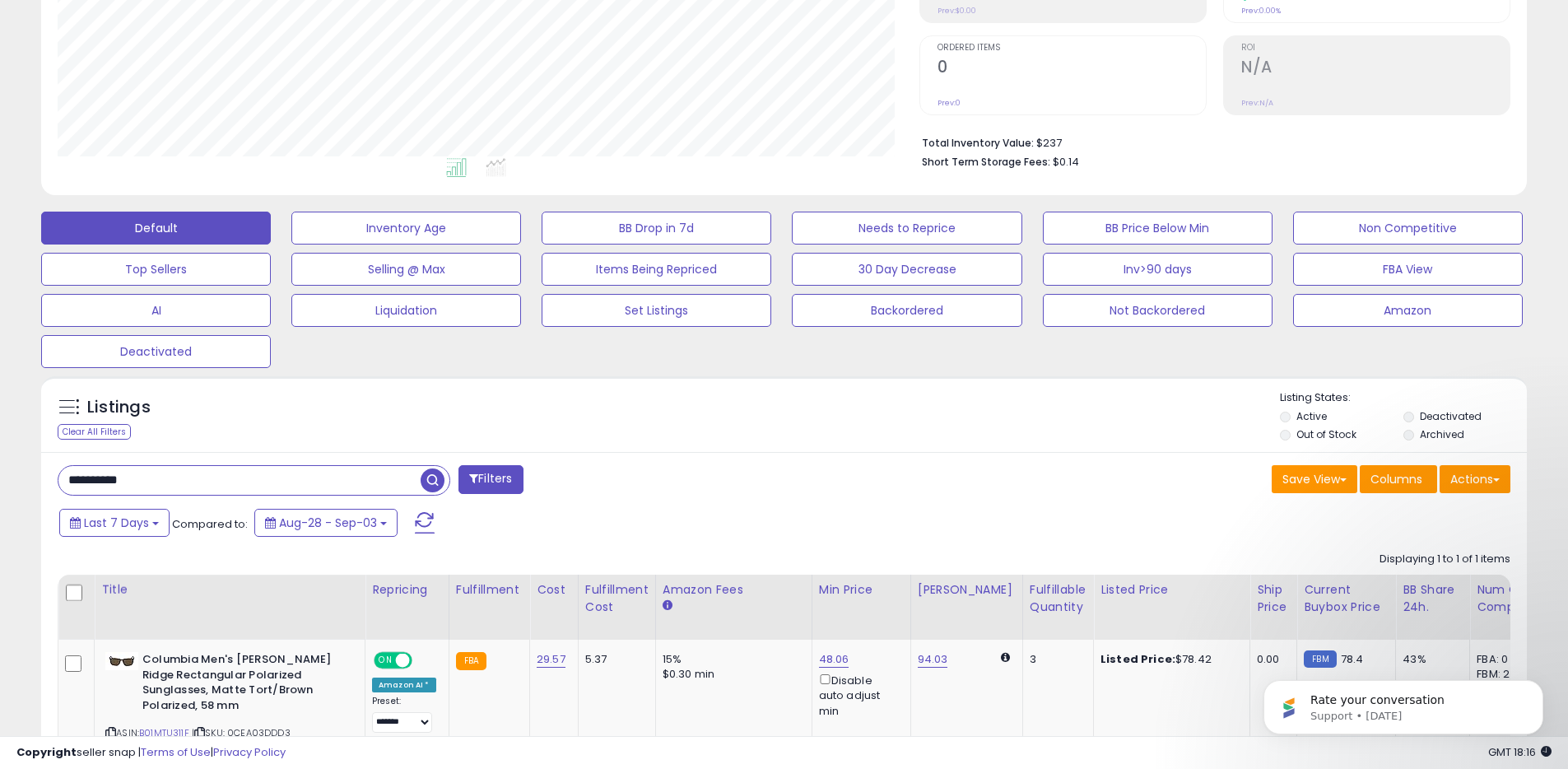
scroll to position [0, 0]
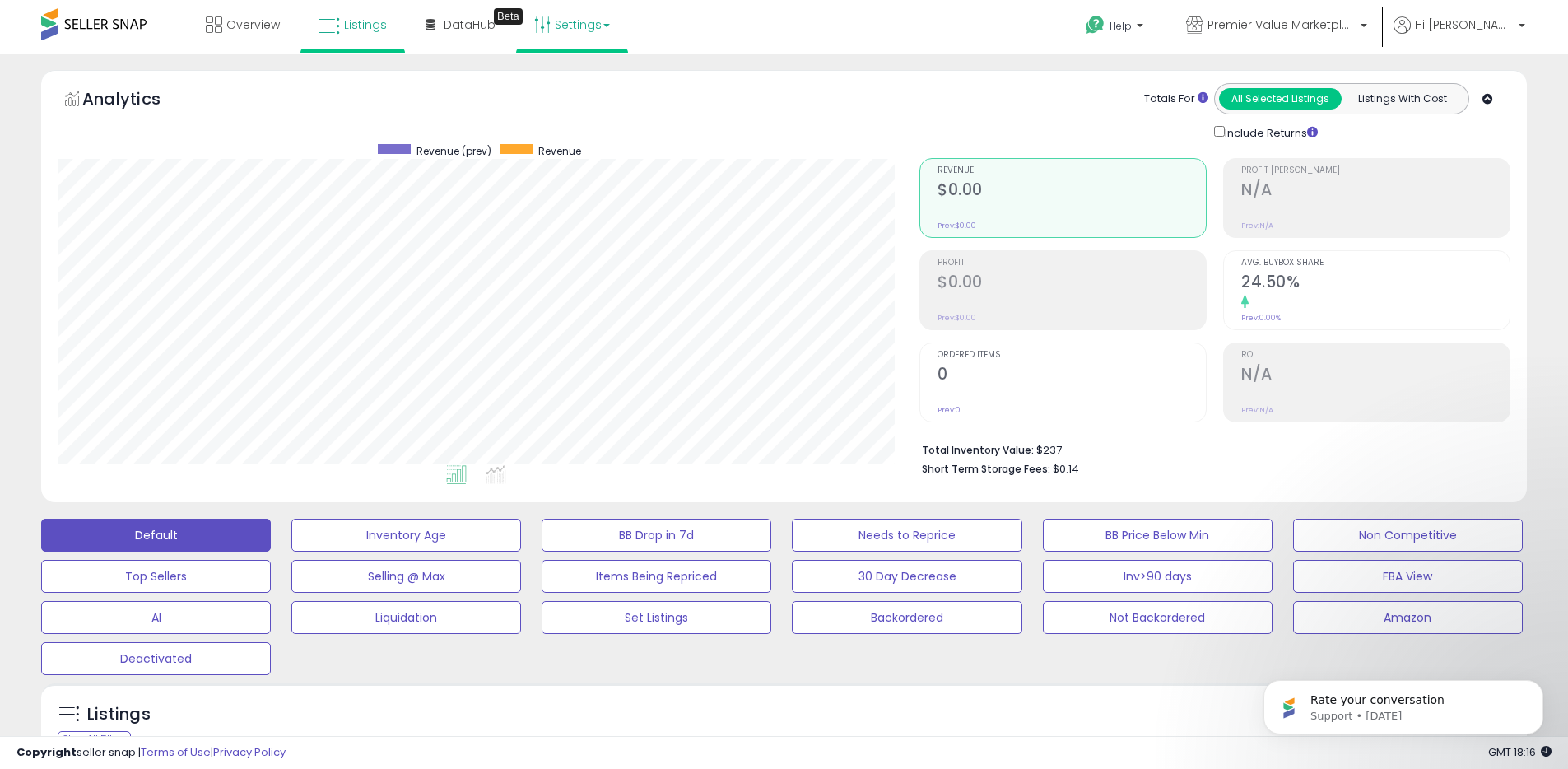
click at [574, 29] on link "Settings" at bounding box center [572, 25] width 100 height 49
click at [572, 84] on link "Store settings" at bounding box center [574, 83] width 74 height 15
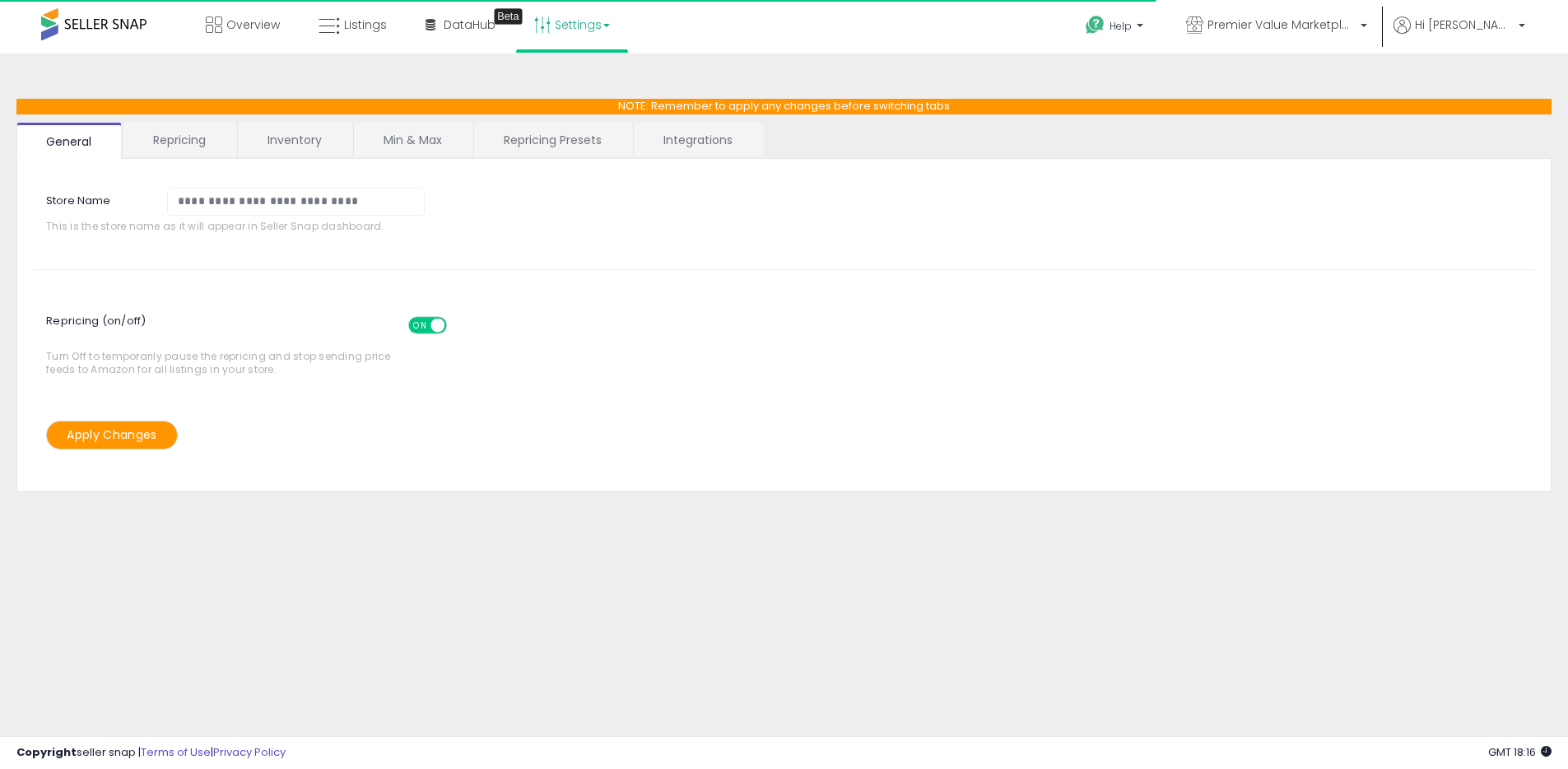
click at [520, 148] on link "Repricing Presets" at bounding box center [552, 140] width 157 height 35
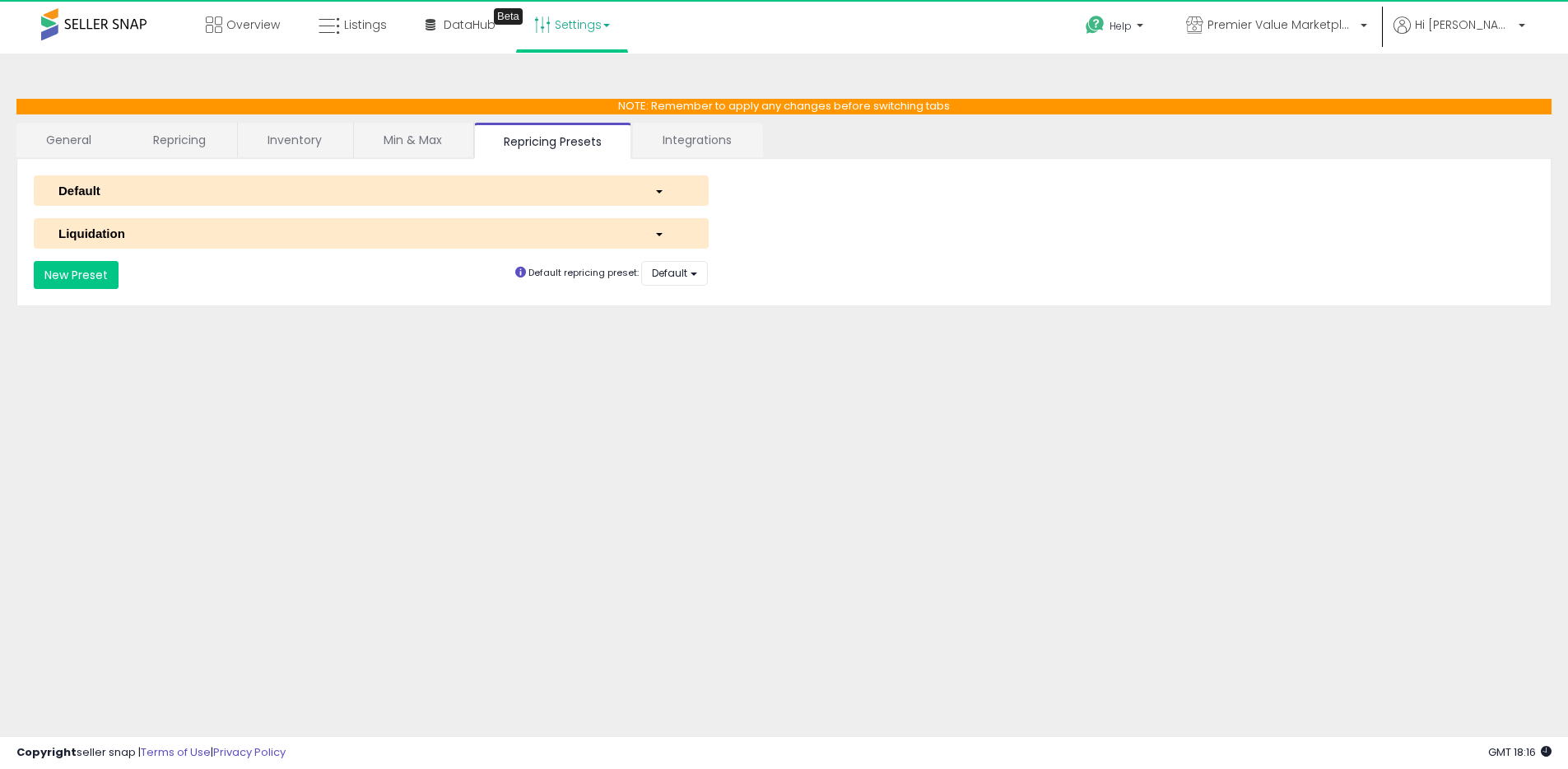
click at [434, 142] on link "Min & Max" at bounding box center [412, 140] width 118 height 35
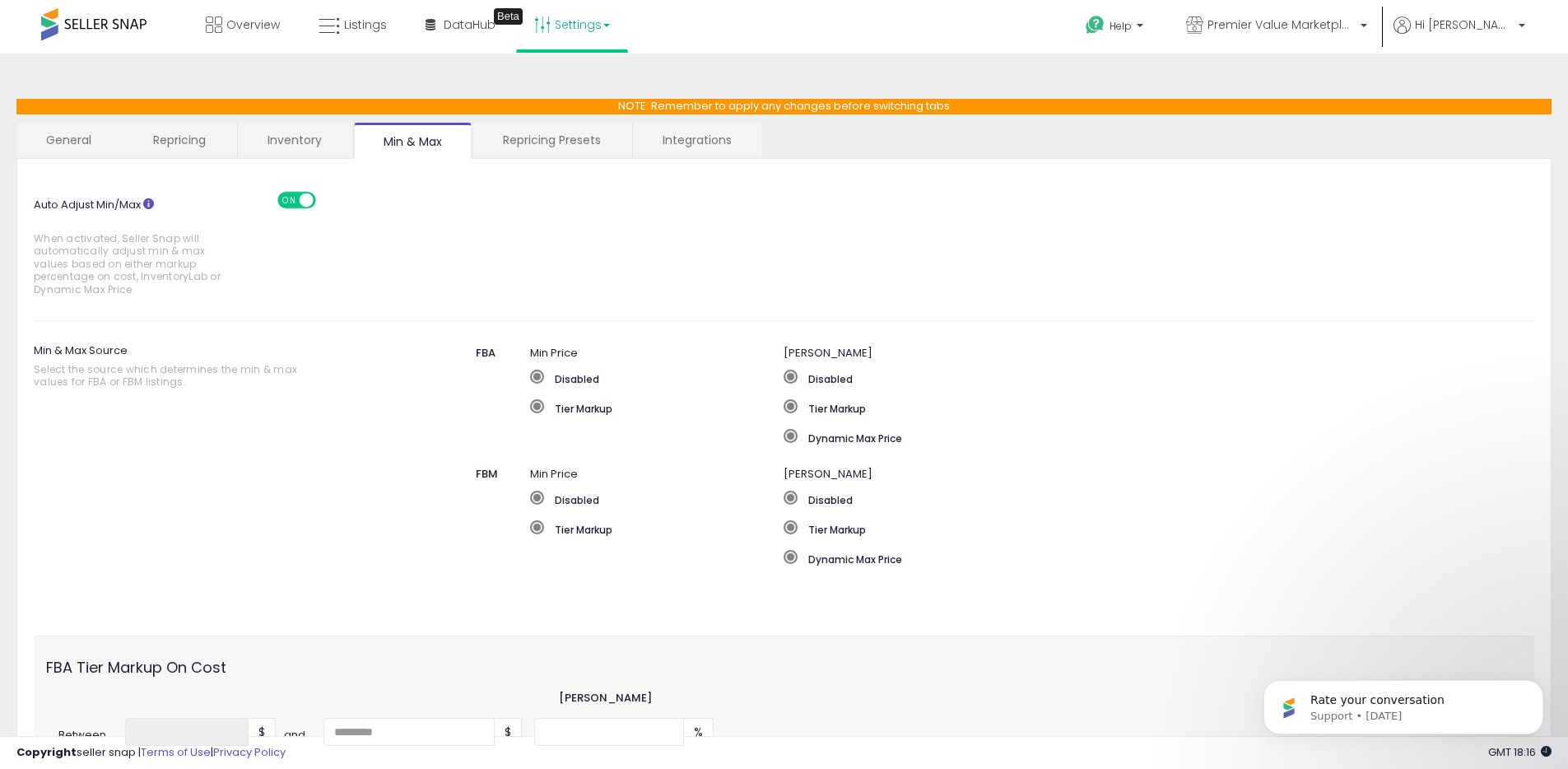
click at [697, 145] on link "Integrations" at bounding box center [697, 140] width 128 height 35
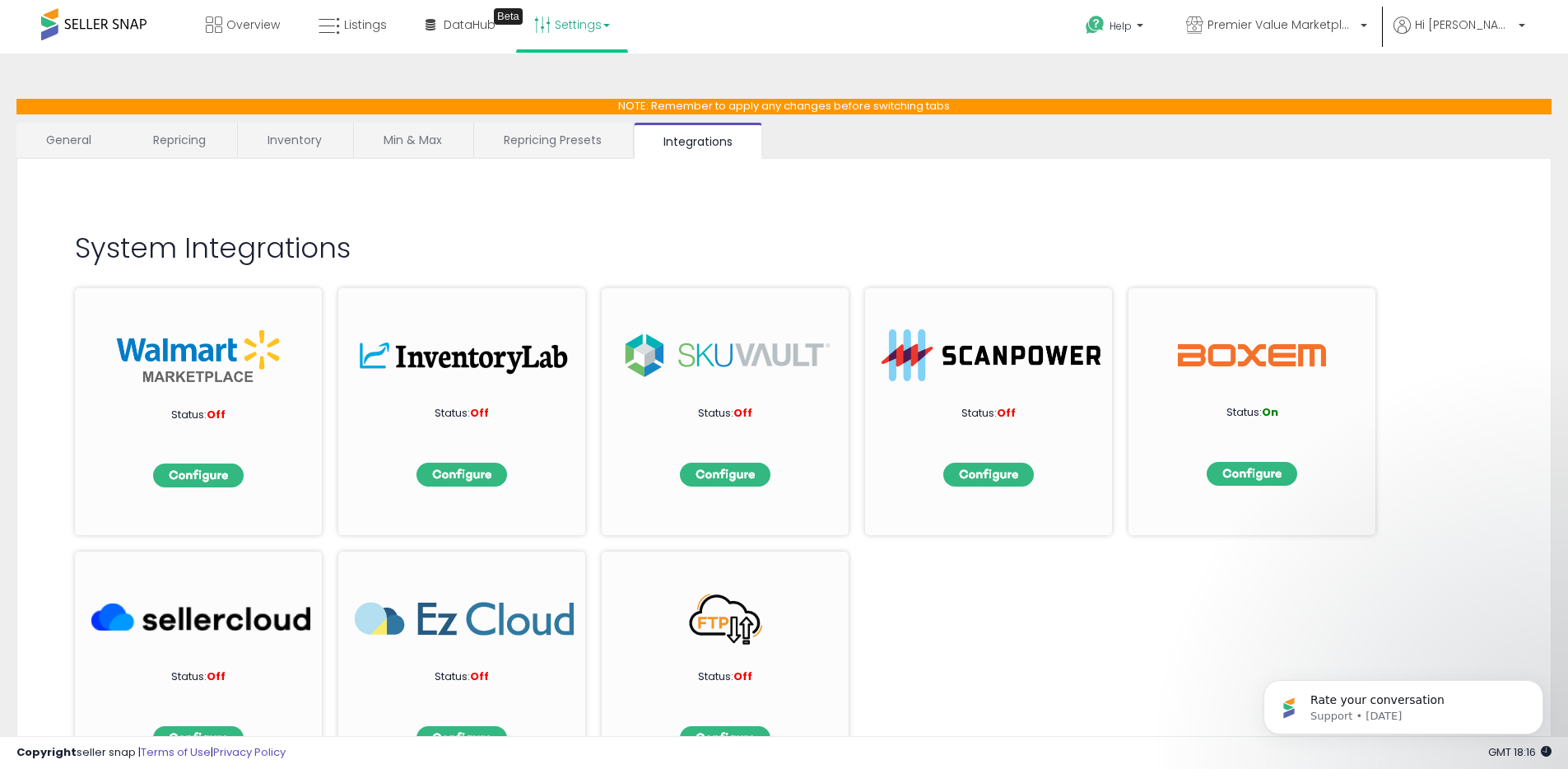
click at [565, 138] on link "Repricing Presets" at bounding box center [552, 140] width 157 height 35
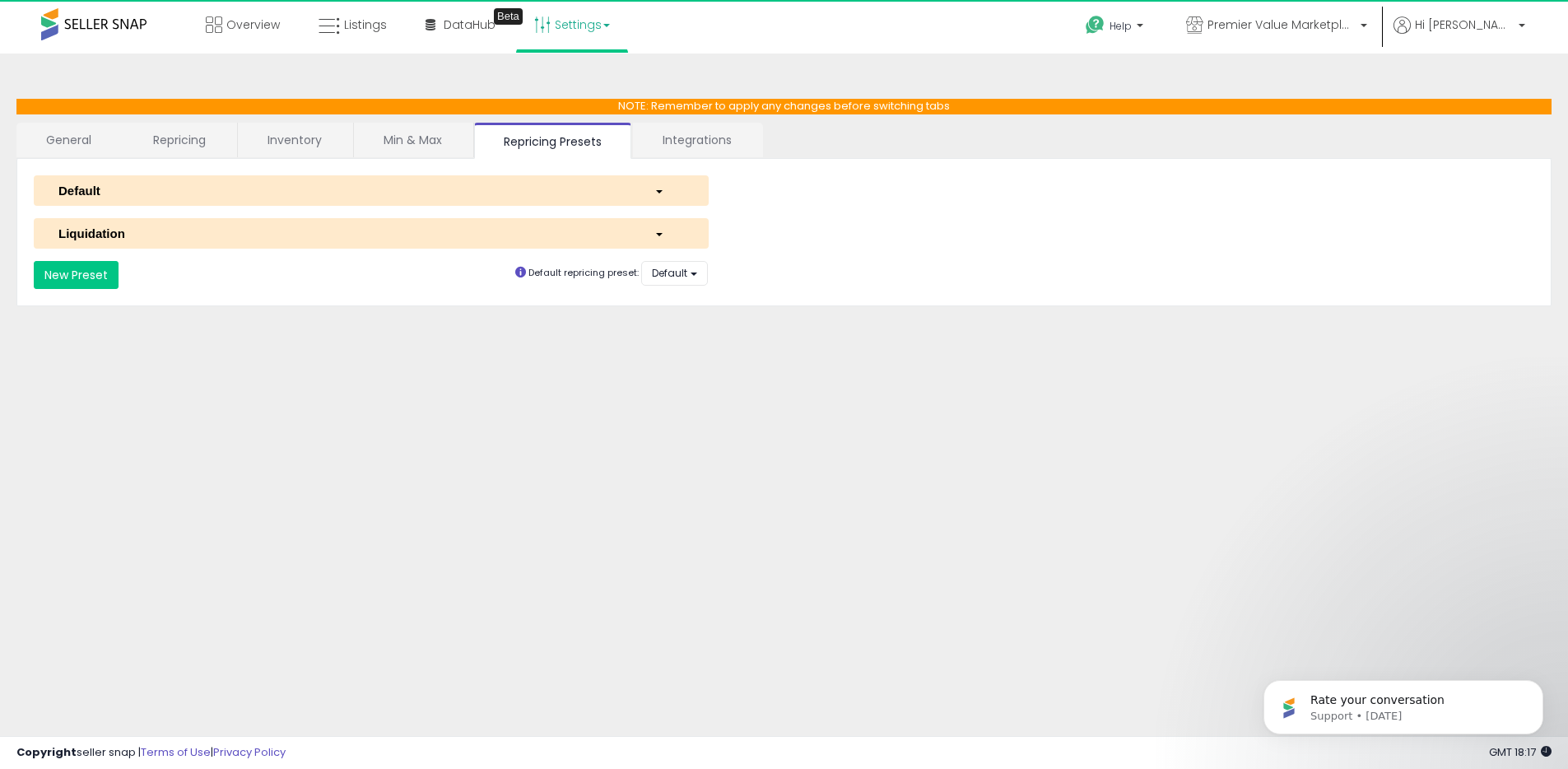
click at [472, 136] on li "Min & Max" at bounding box center [414, 140] width 120 height 35
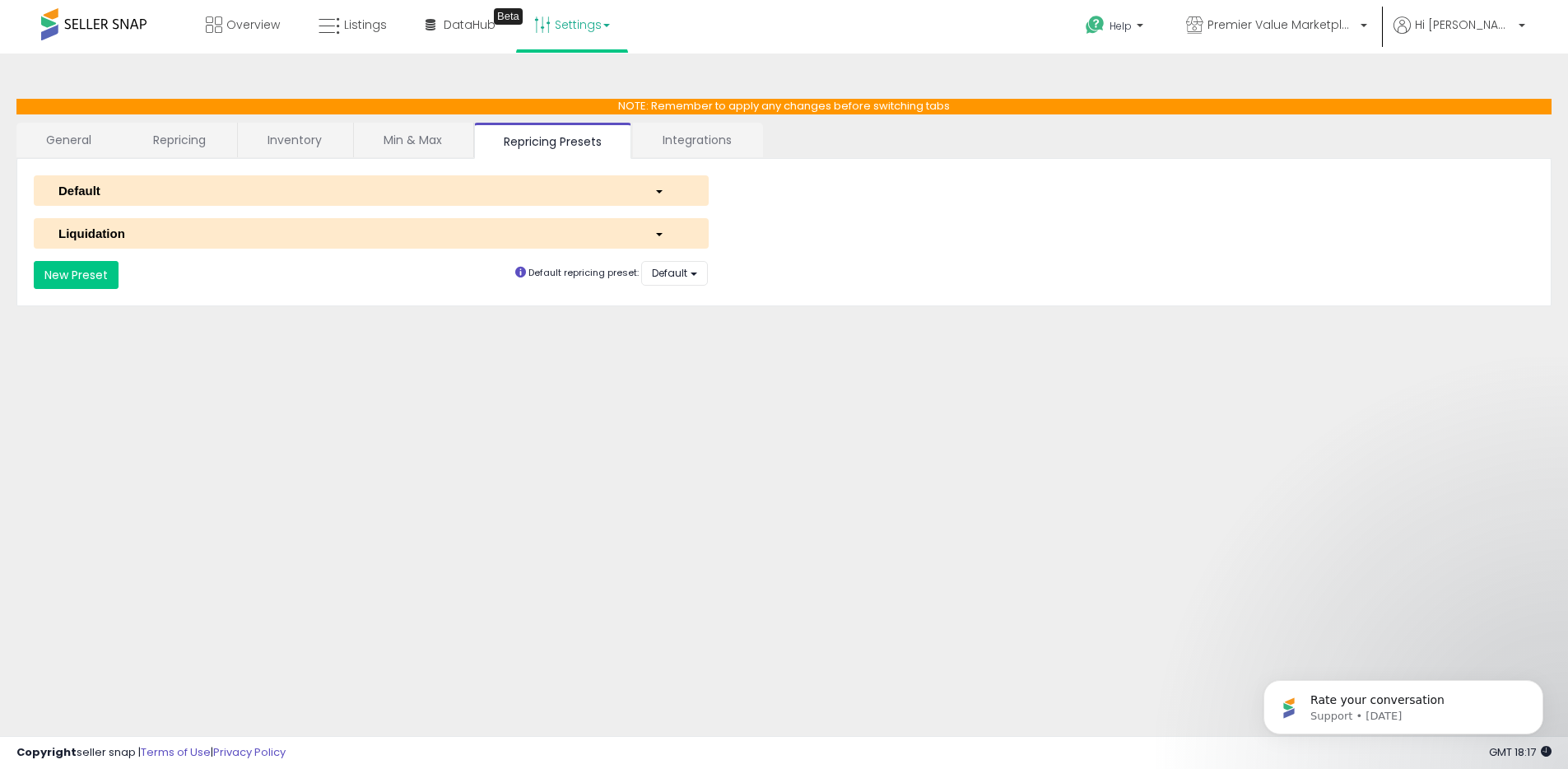
click at [409, 139] on link "Min & Max" at bounding box center [412, 140] width 118 height 35
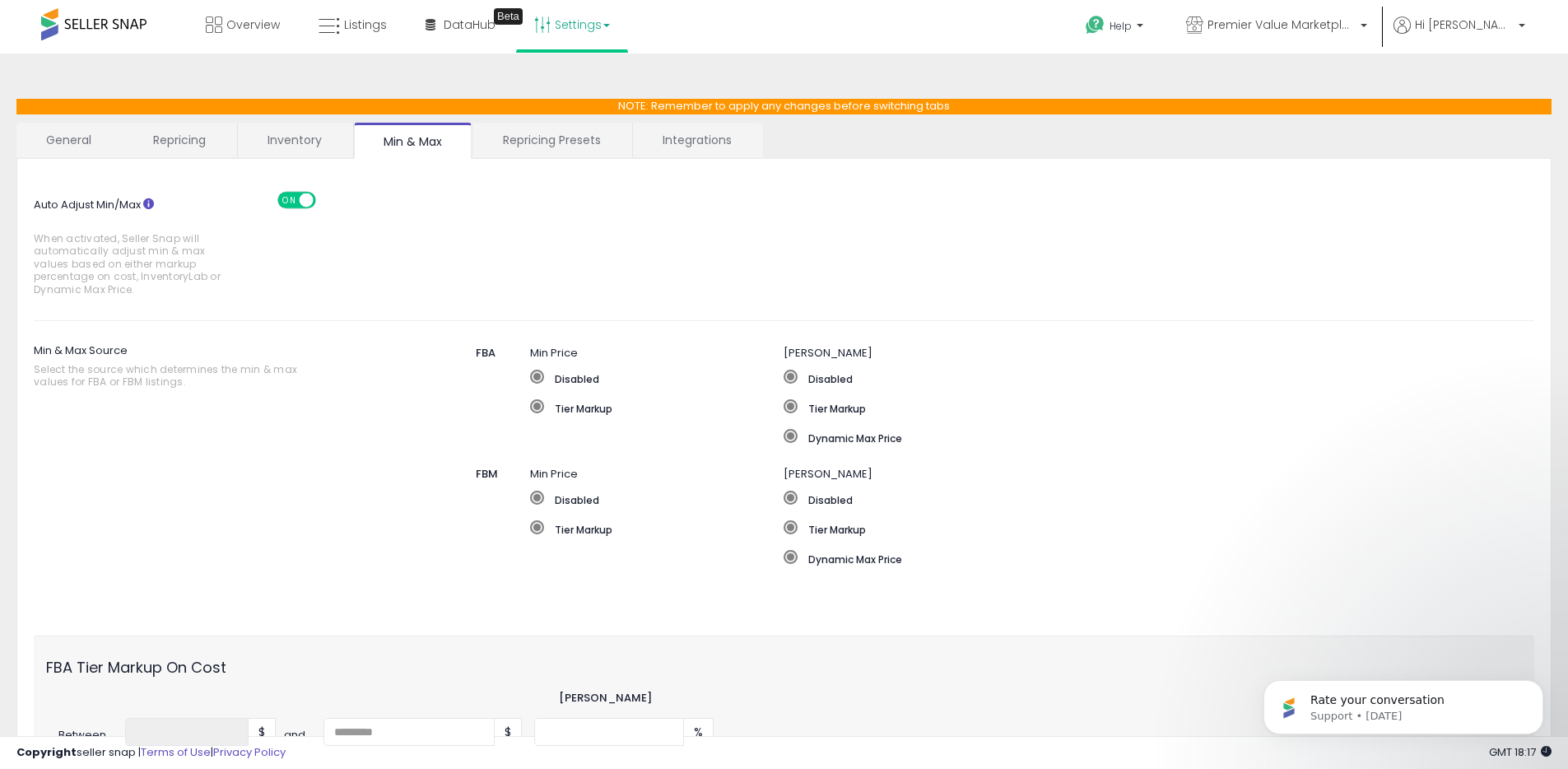
click at [292, 140] on link "Inventory" at bounding box center [294, 140] width 114 height 35
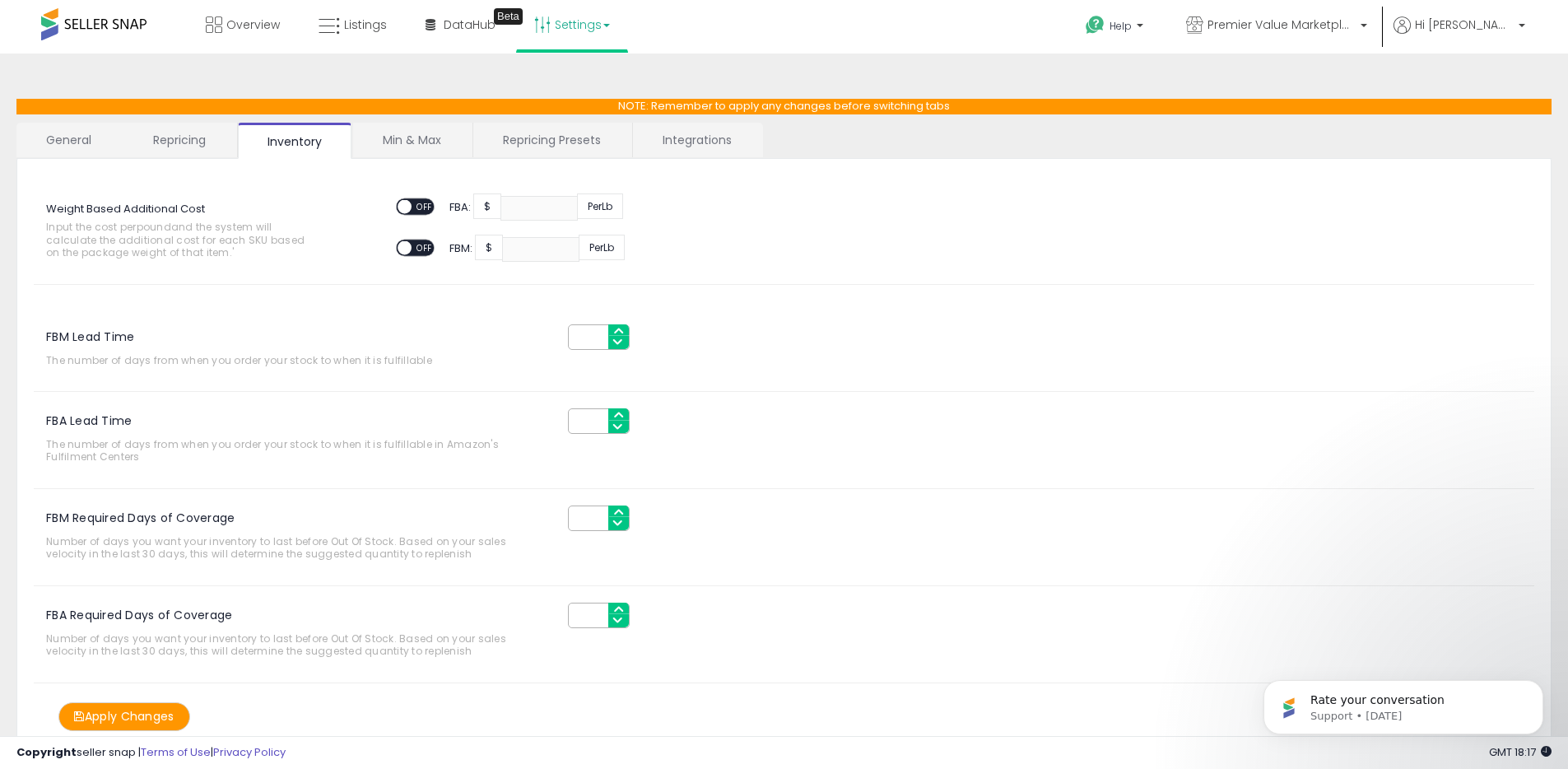
click at [179, 144] on link "Repricing" at bounding box center [179, 140] width 112 height 35
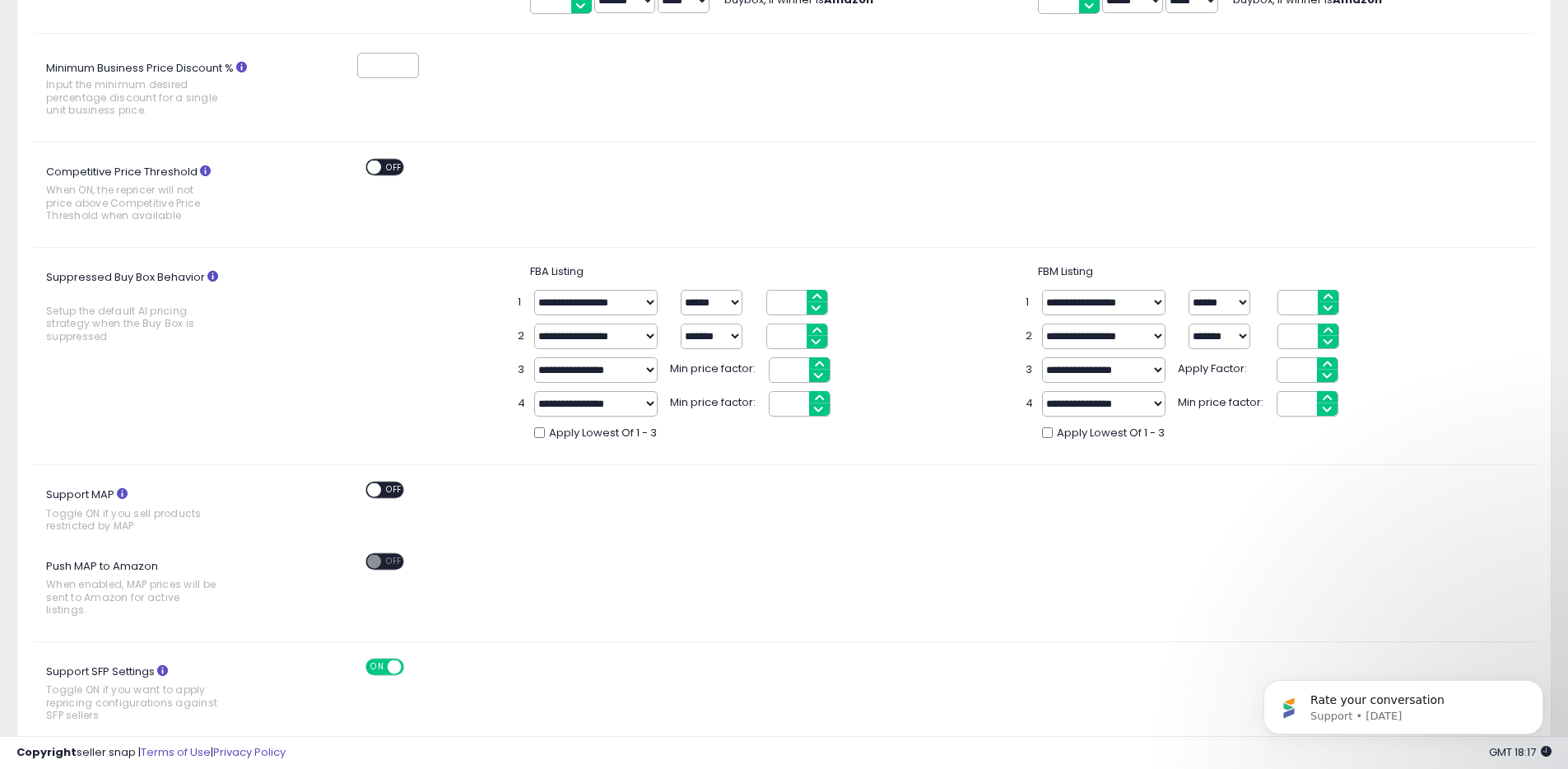
scroll to position [254, 0]
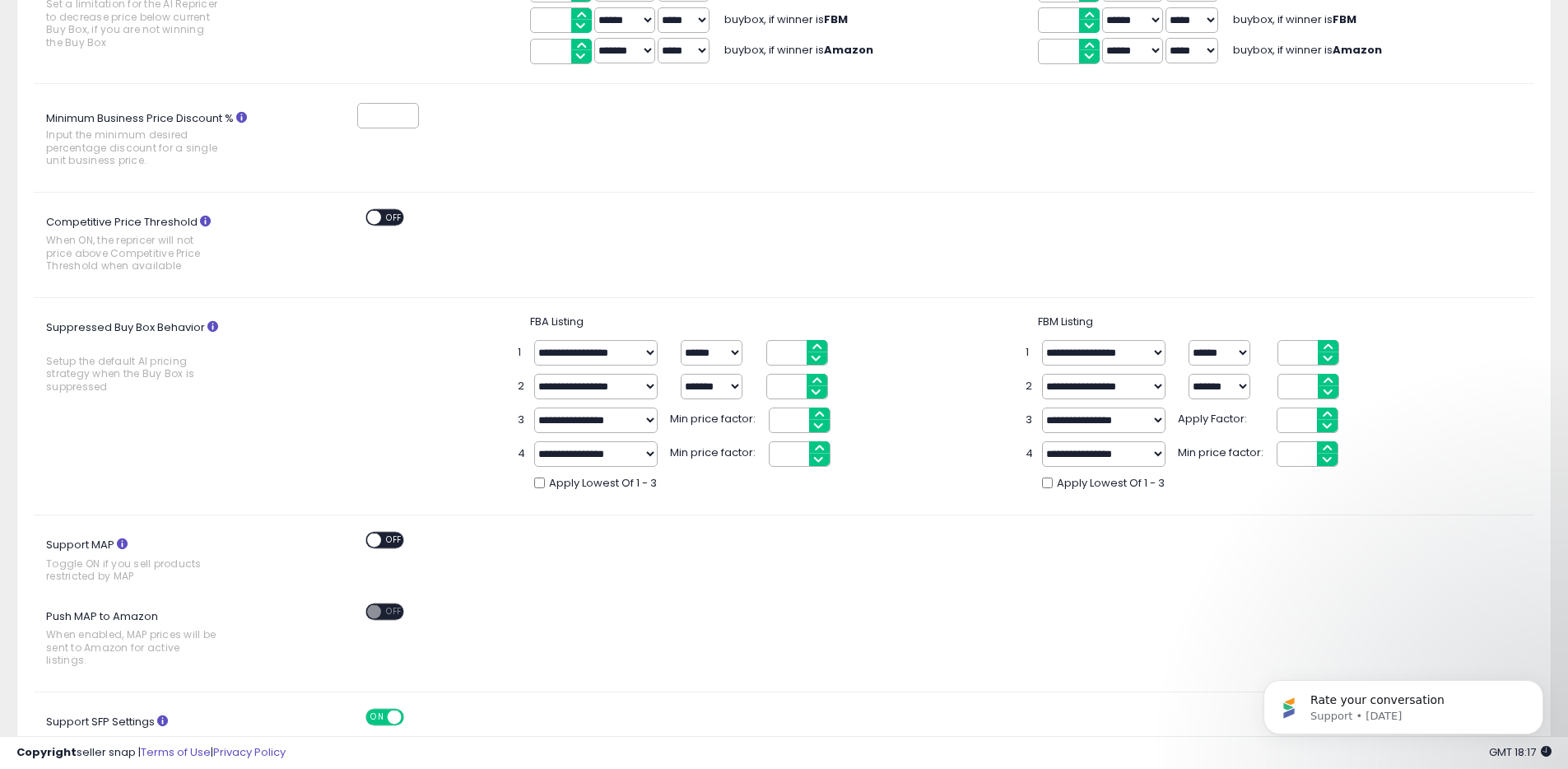
click at [596, 417] on select "**********" at bounding box center [596, 420] width 123 height 25
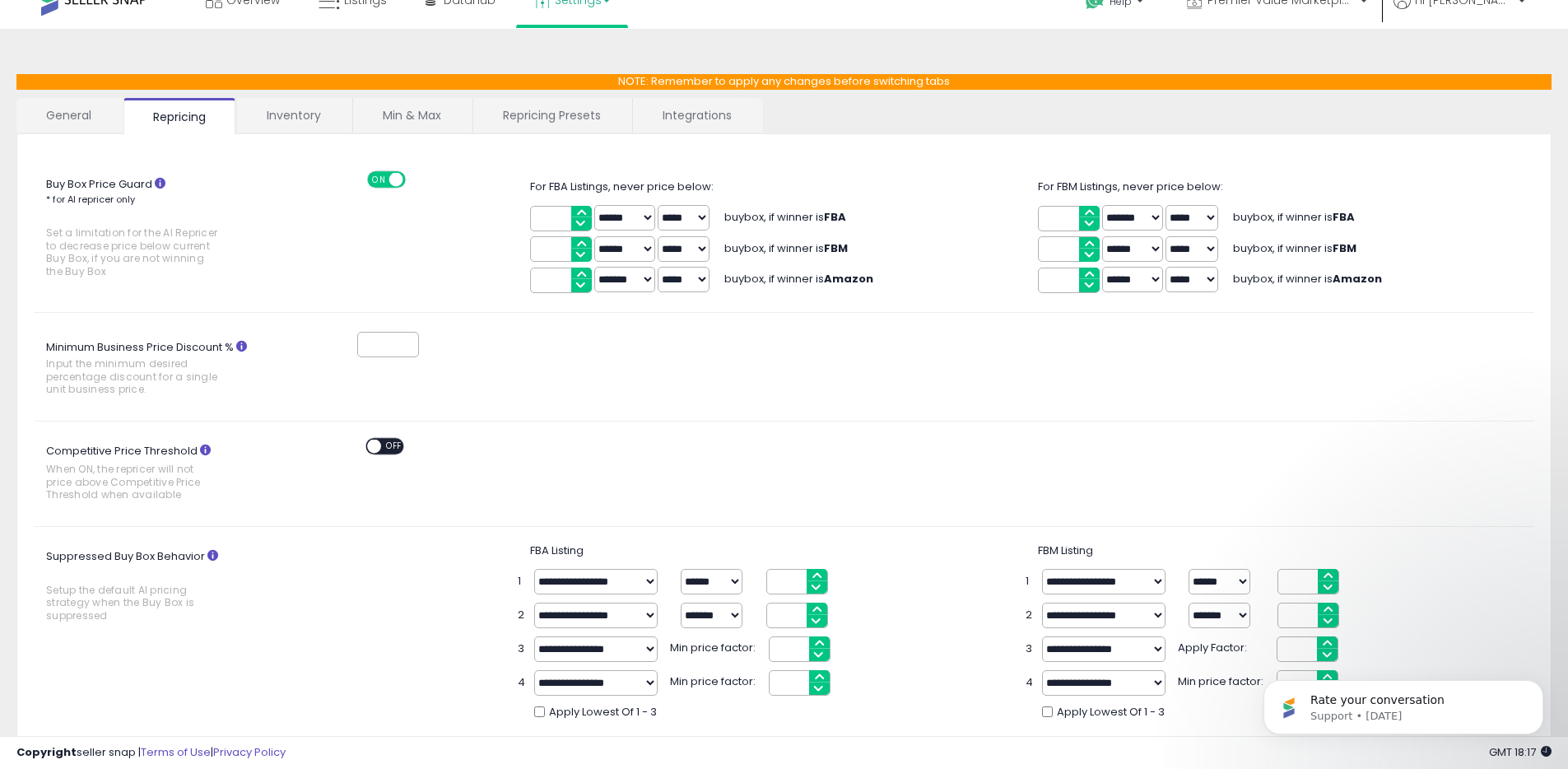
scroll to position [0, 0]
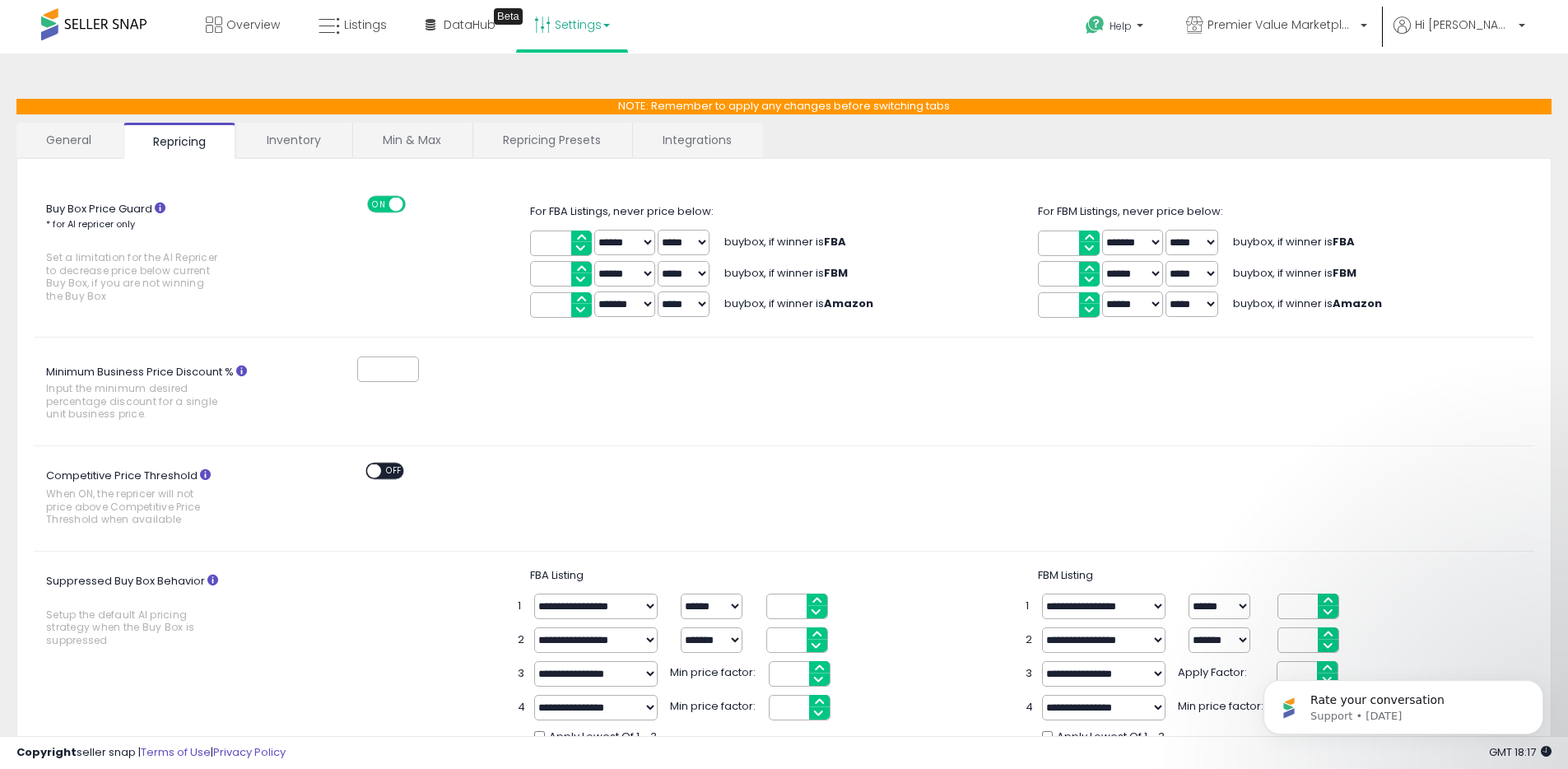
click at [299, 132] on link "Inventory" at bounding box center [294, 140] width 114 height 35
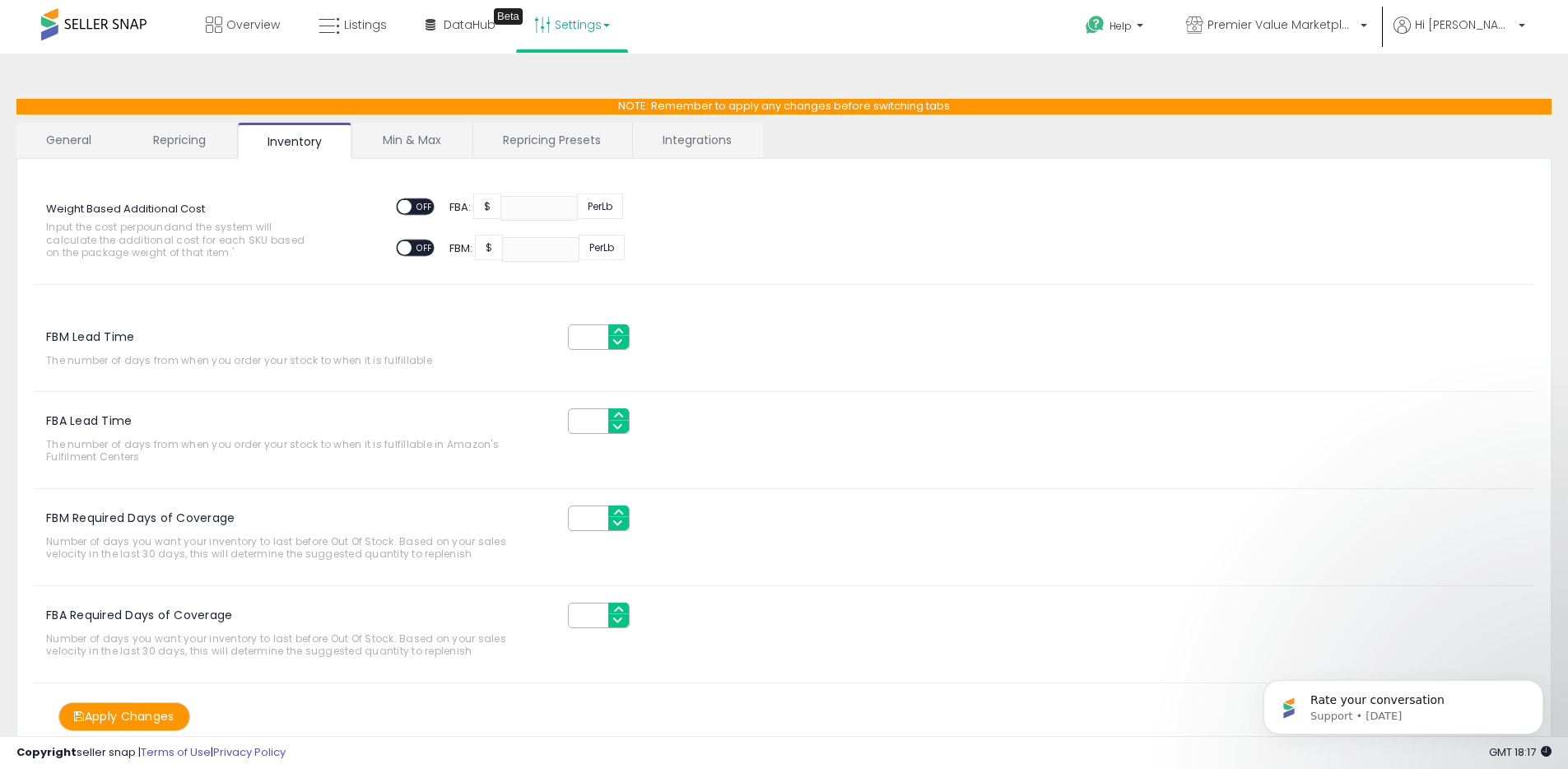
click at [395, 133] on link "Min & Max" at bounding box center [412, 140] width 118 height 35
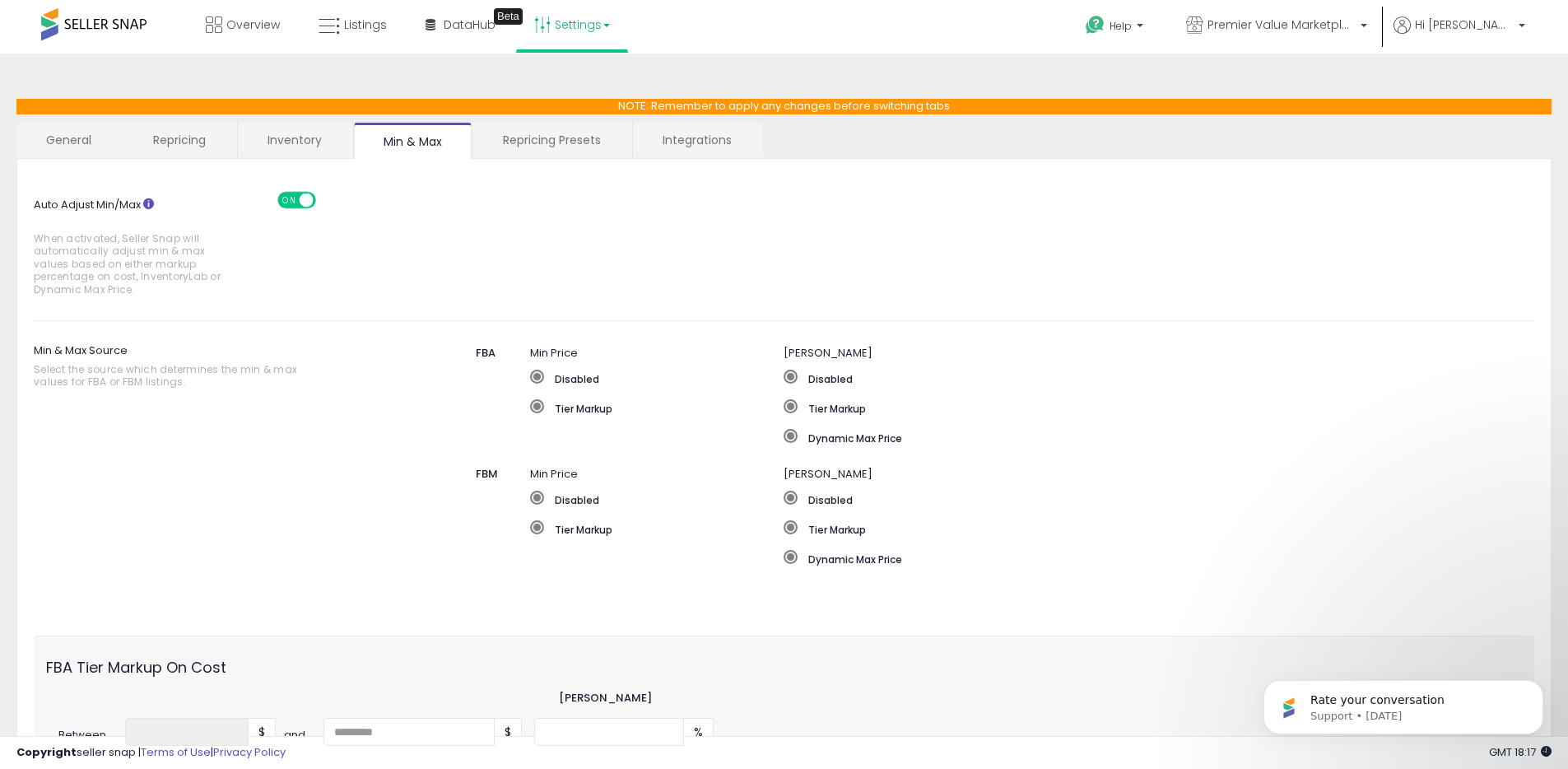
drag, startPoint x: 508, startPoint y: 145, endPoint x: 519, endPoint y: 148, distance: 11.4
click at [508, 145] on link "Repricing Presets" at bounding box center [552, 140] width 157 height 35
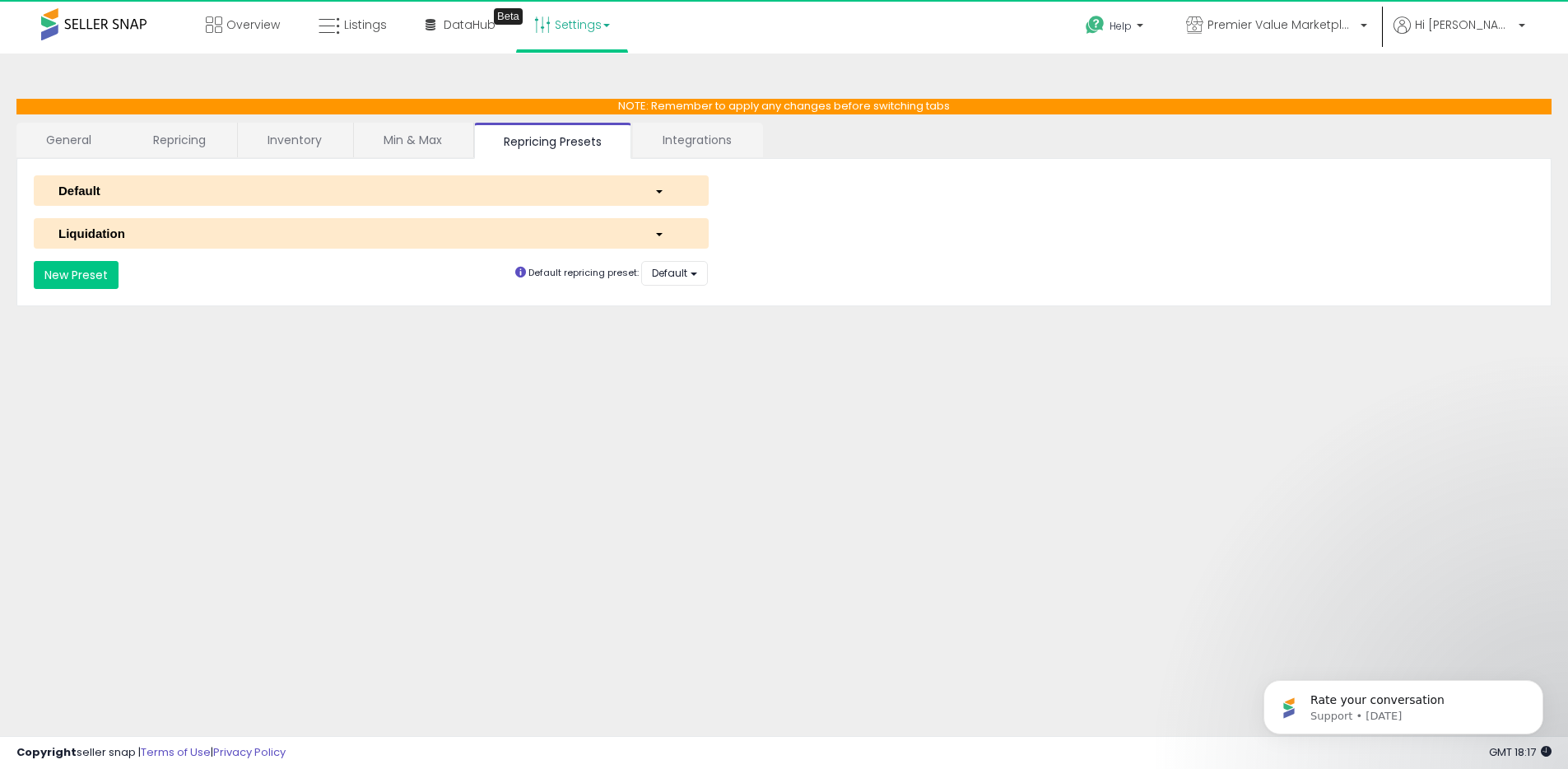
click at [720, 149] on link "Integrations" at bounding box center [697, 140] width 128 height 35
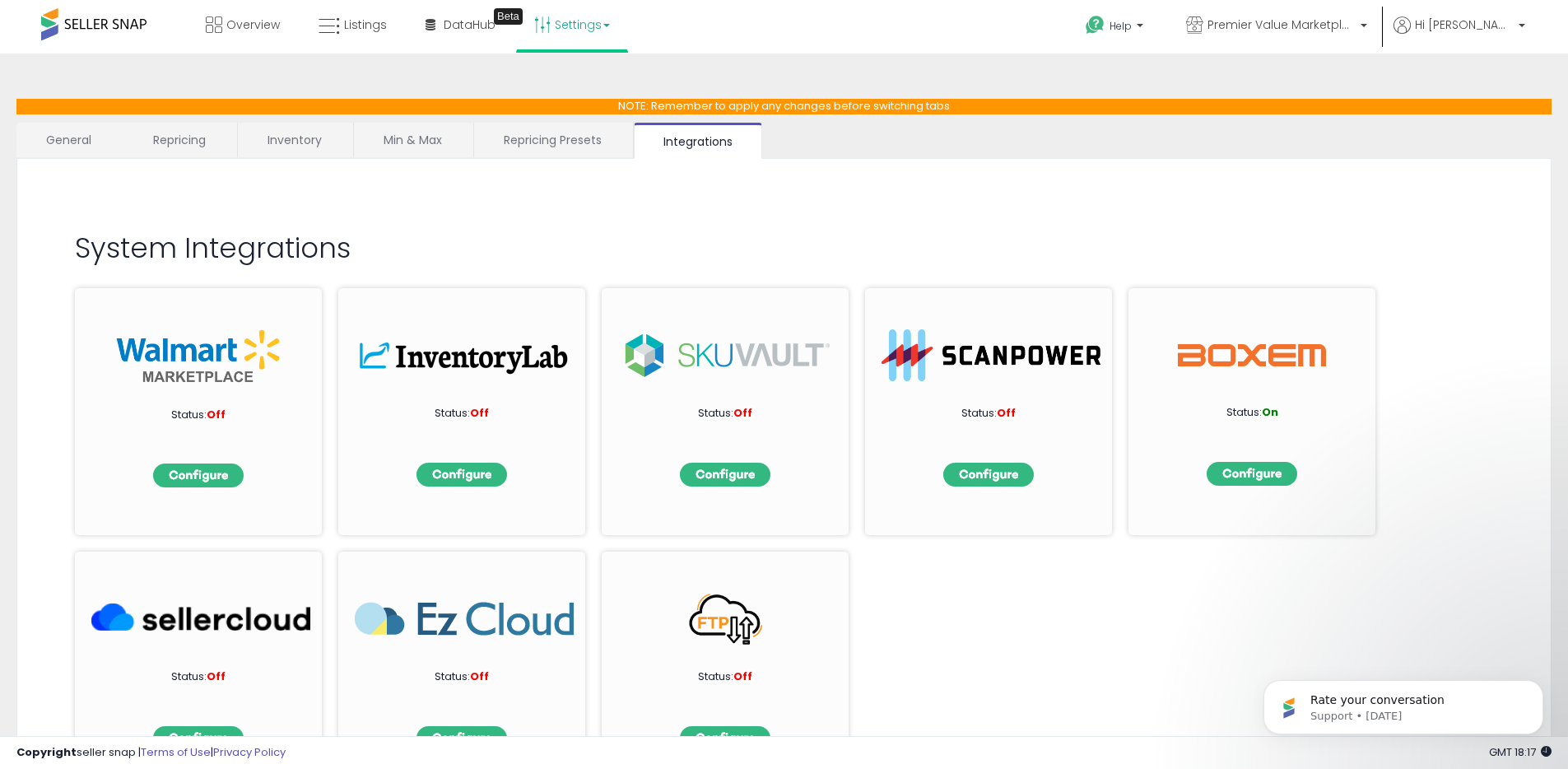
click at [566, 136] on link "Repricing Presets" at bounding box center [552, 140] width 157 height 35
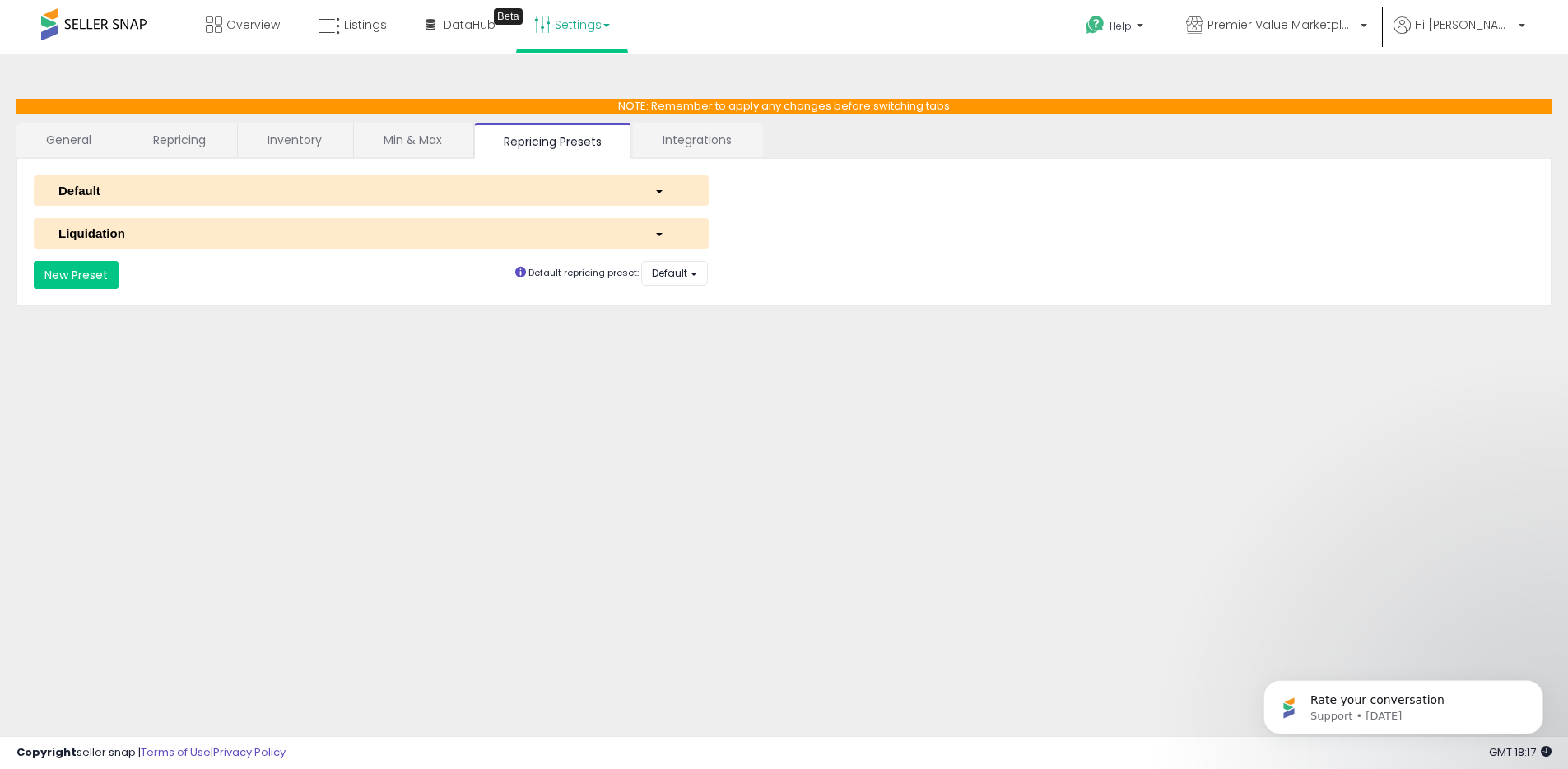
click at [663, 188] on div "button" at bounding box center [669, 190] width 54 height 17
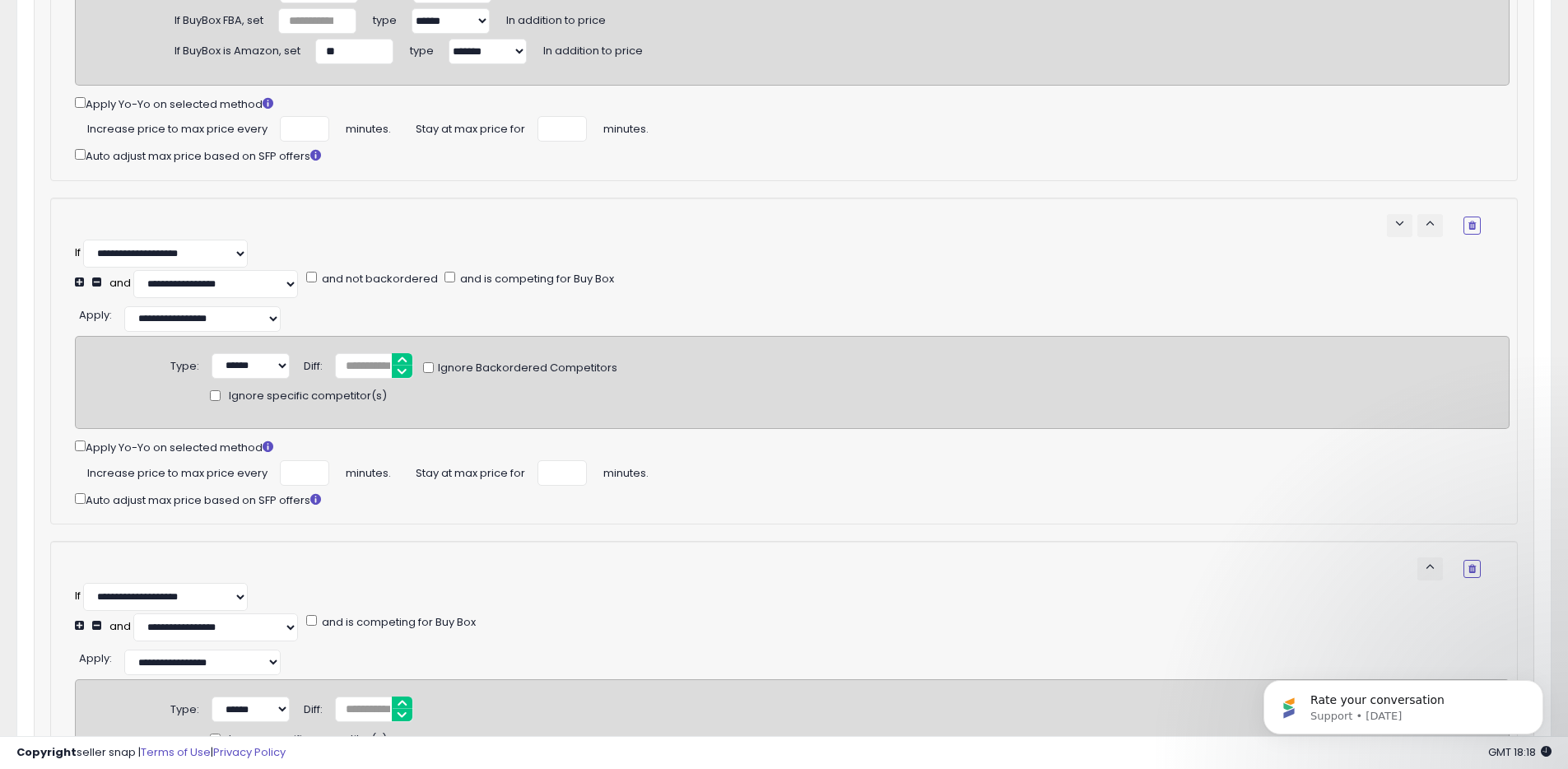
scroll to position [55, 0]
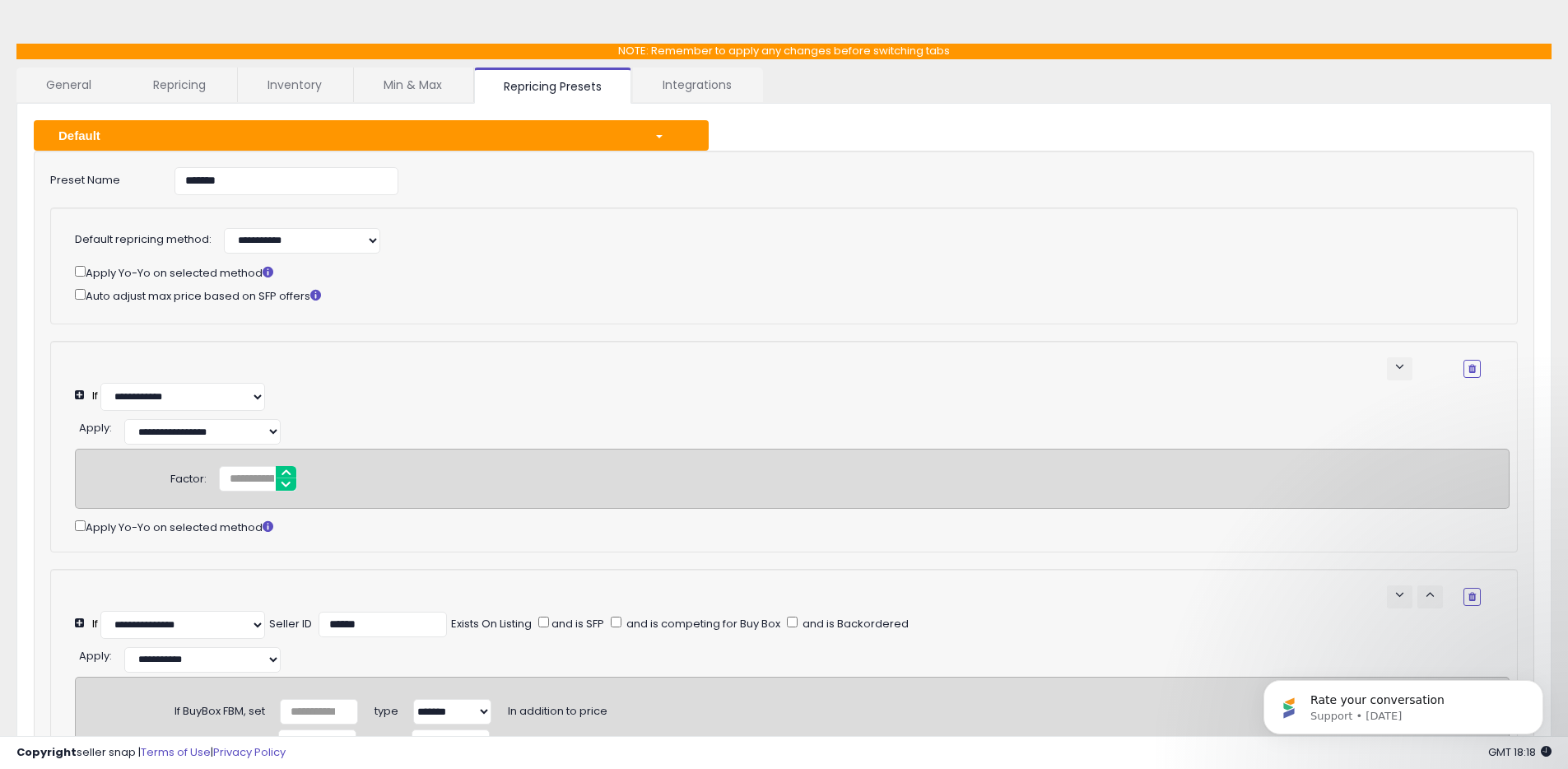
click at [669, 83] on link "Integrations" at bounding box center [697, 85] width 128 height 35
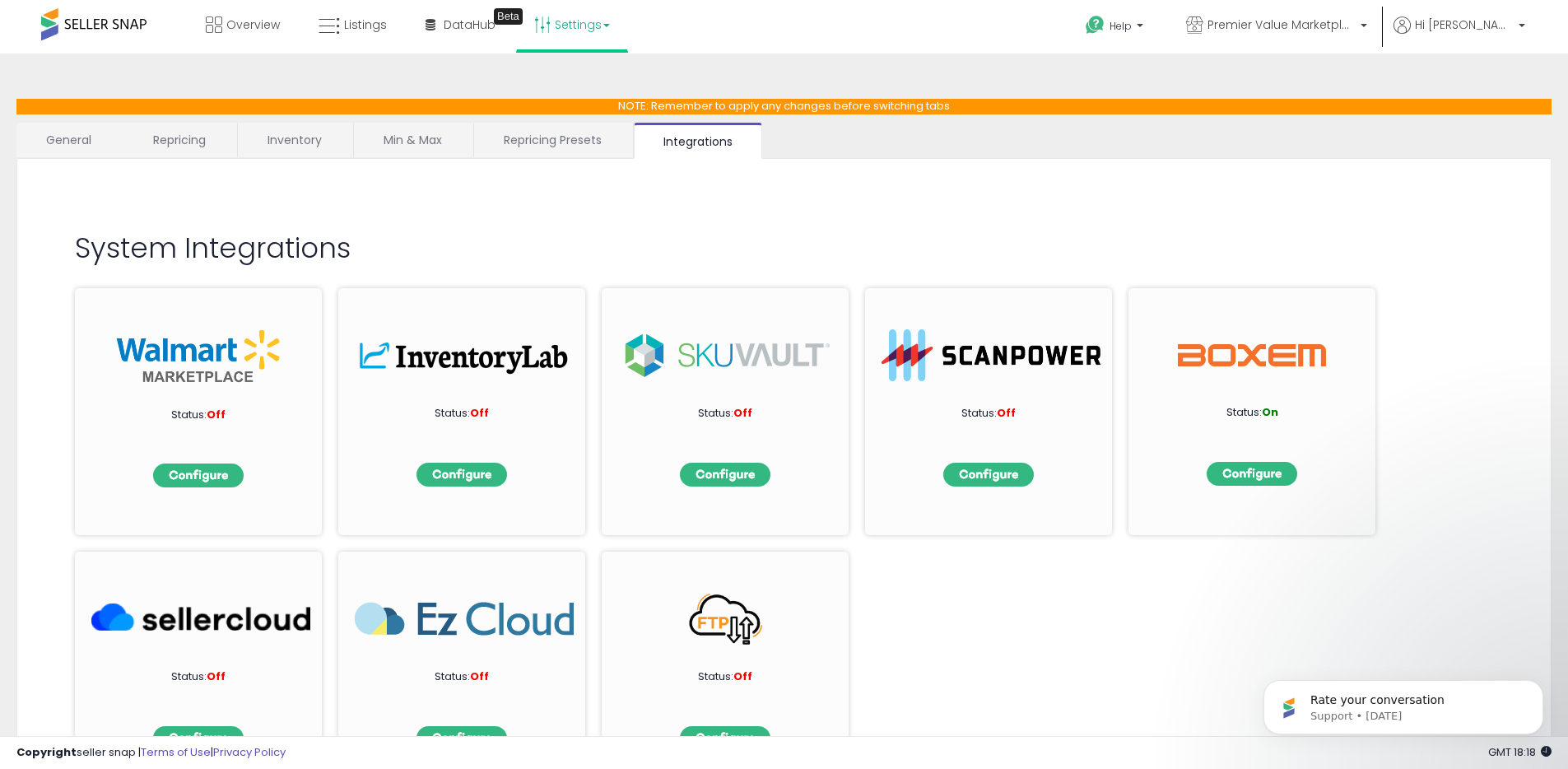
click at [297, 30] on ul "Overview Listings DataHub Beta" at bounding box center [407, 26] width 440 height 53
click at [268, 25] on span "Overview" at bounding box center [253, 24] width 53 height 16
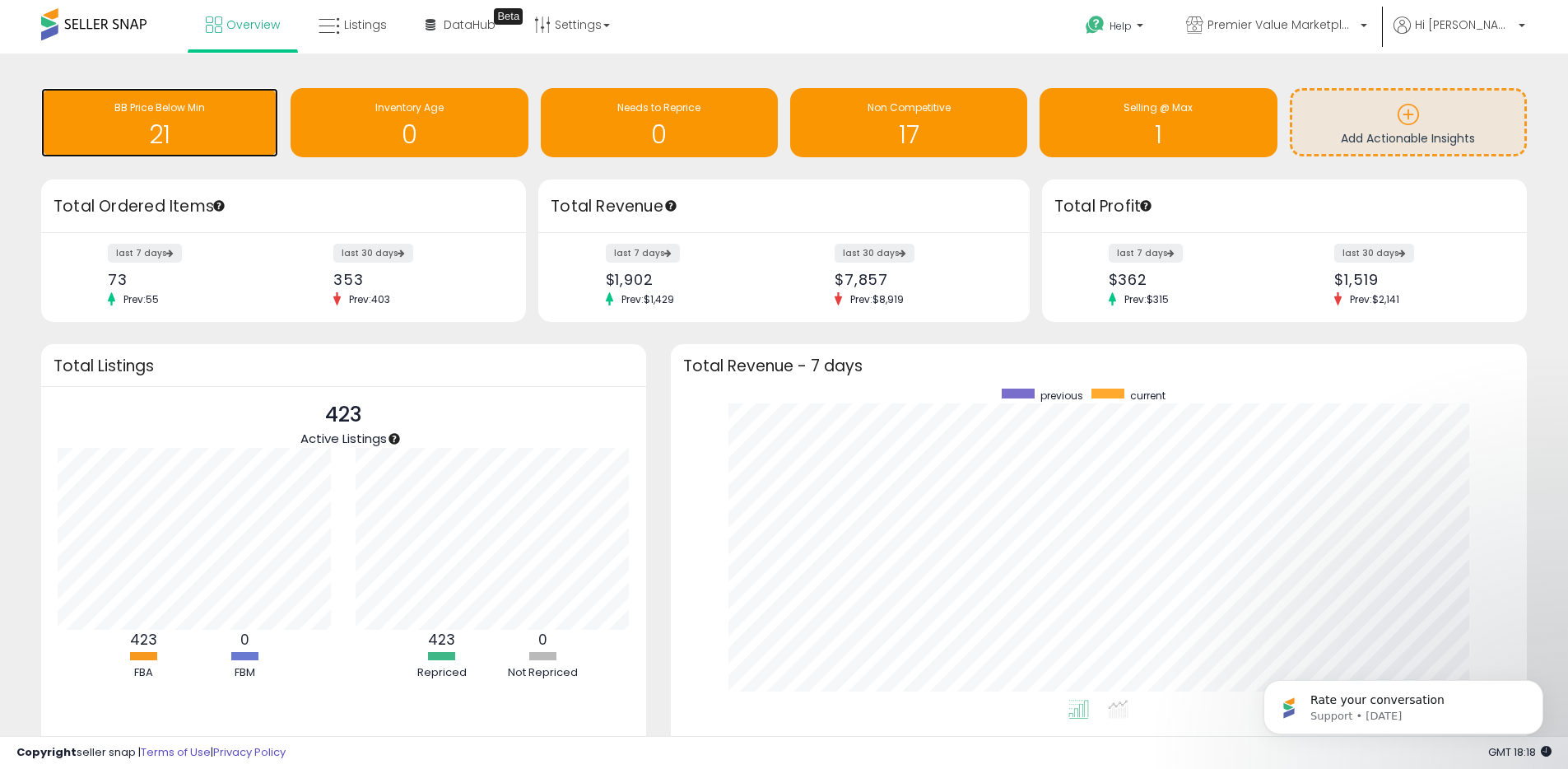
click at [160, 110] on span "BB Price Below Min" at bounding box center [160, 107] width 91 height 14
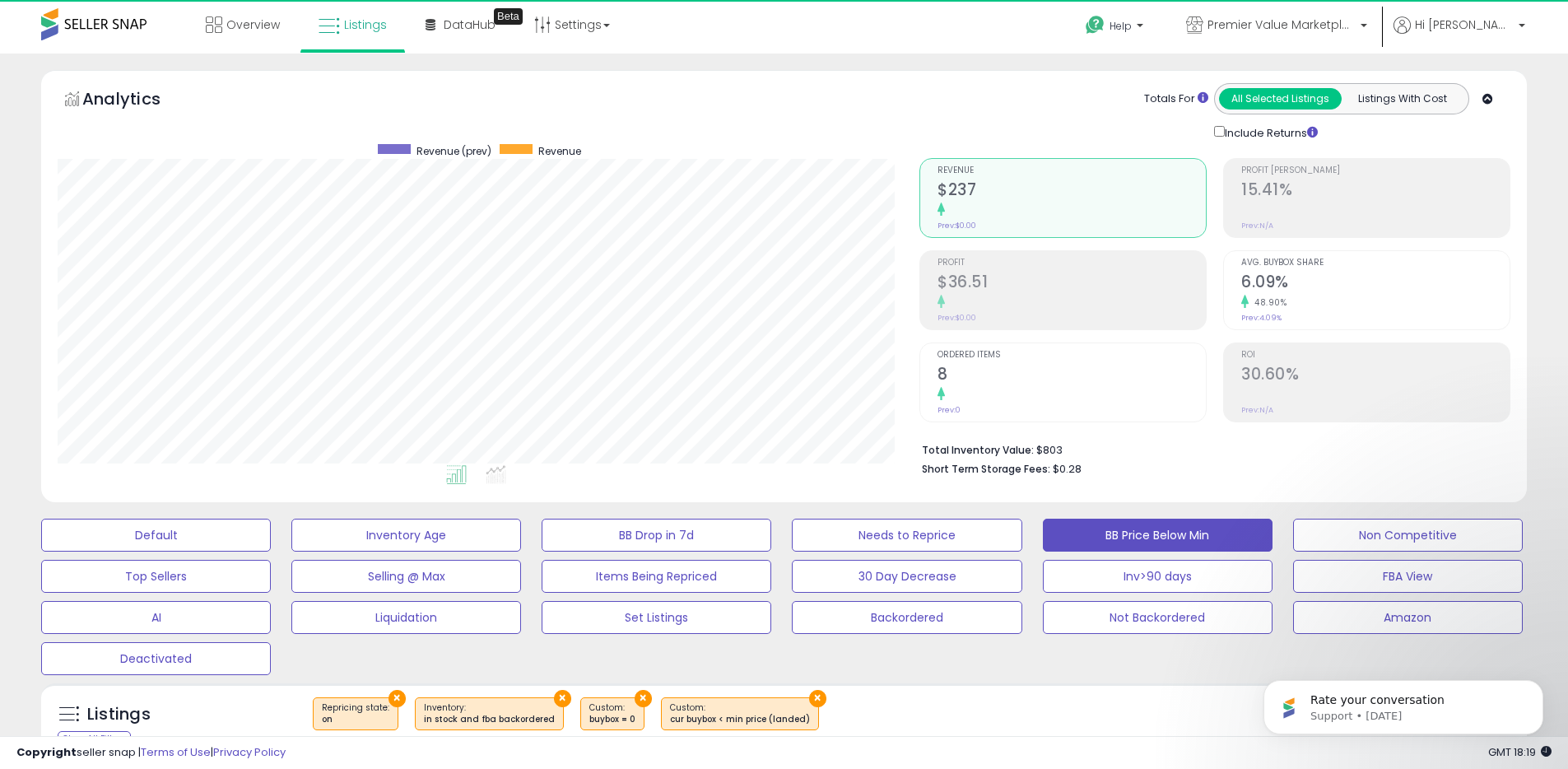
scroll to position [338, 862]
